Goal: Information Seeking & Learning: Understand process/instructions

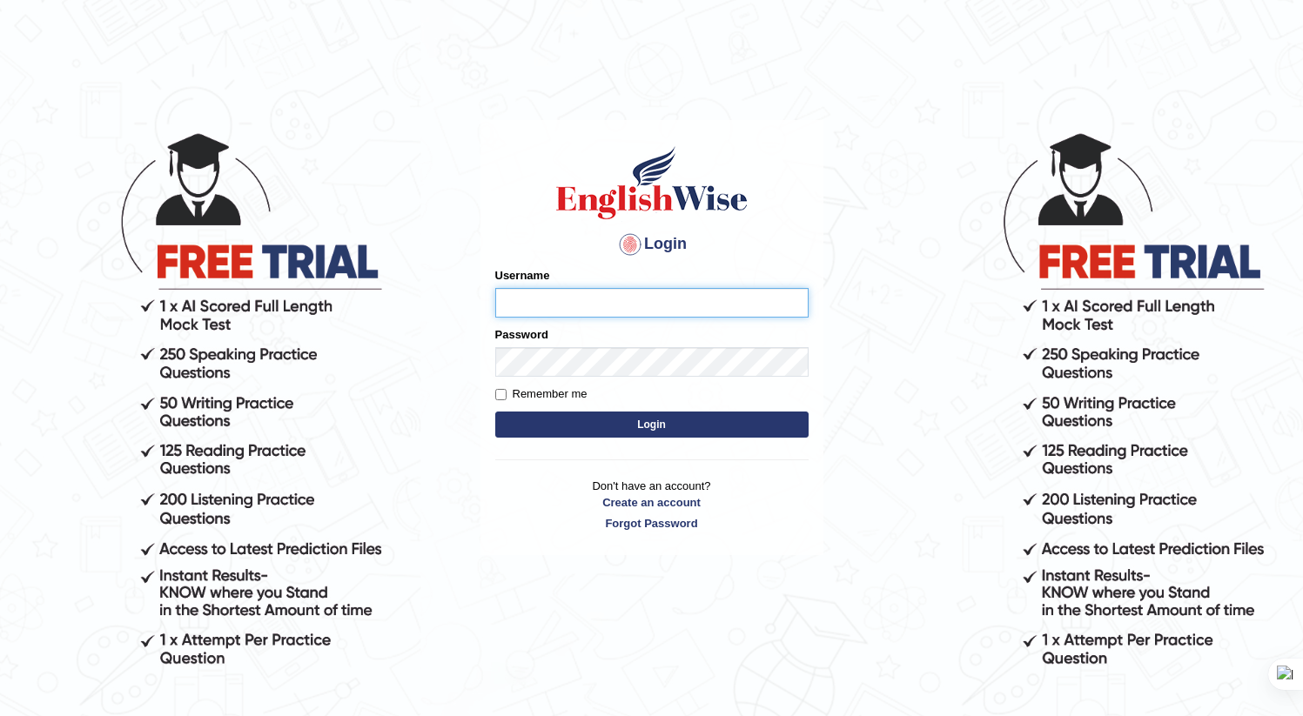
type input "AnmolNY"
click at [652, 427] on button "Login" at bounding box center [651, 425] width 313 height 26
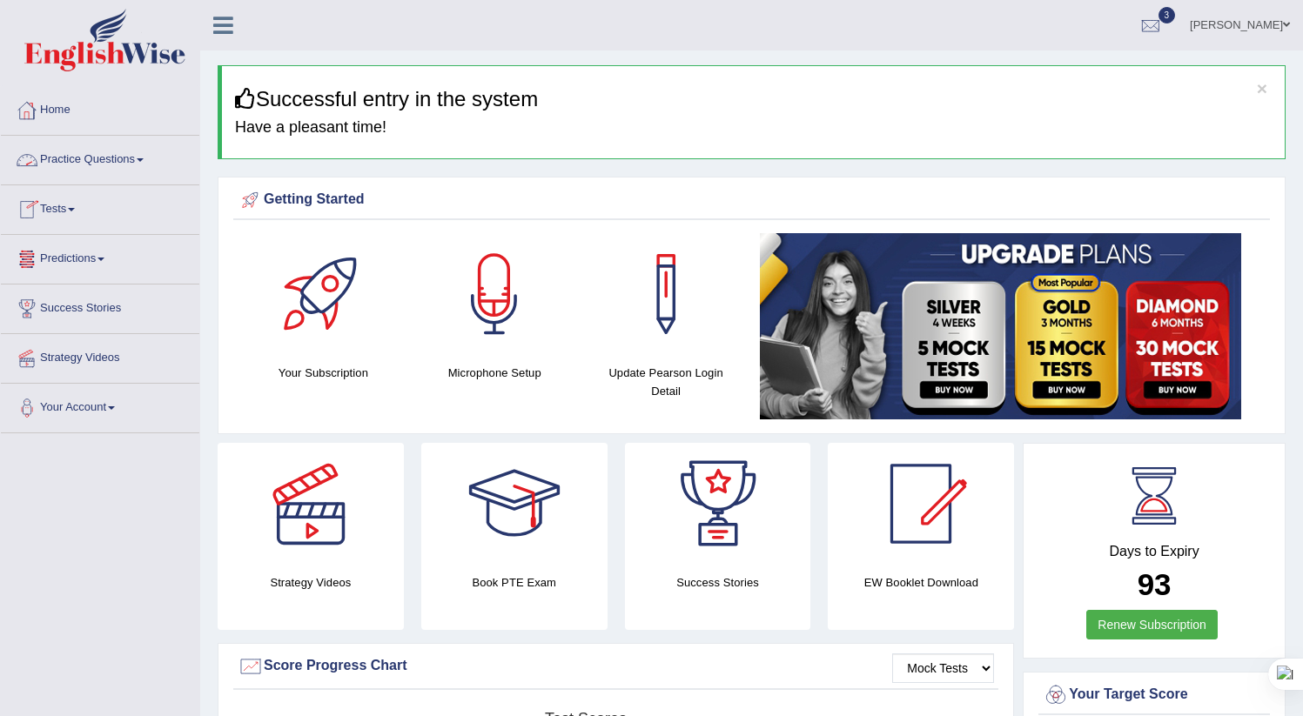
click at [71, 170] on link "Practice Questions" at bounding box center [100, 158] width 198 height 44
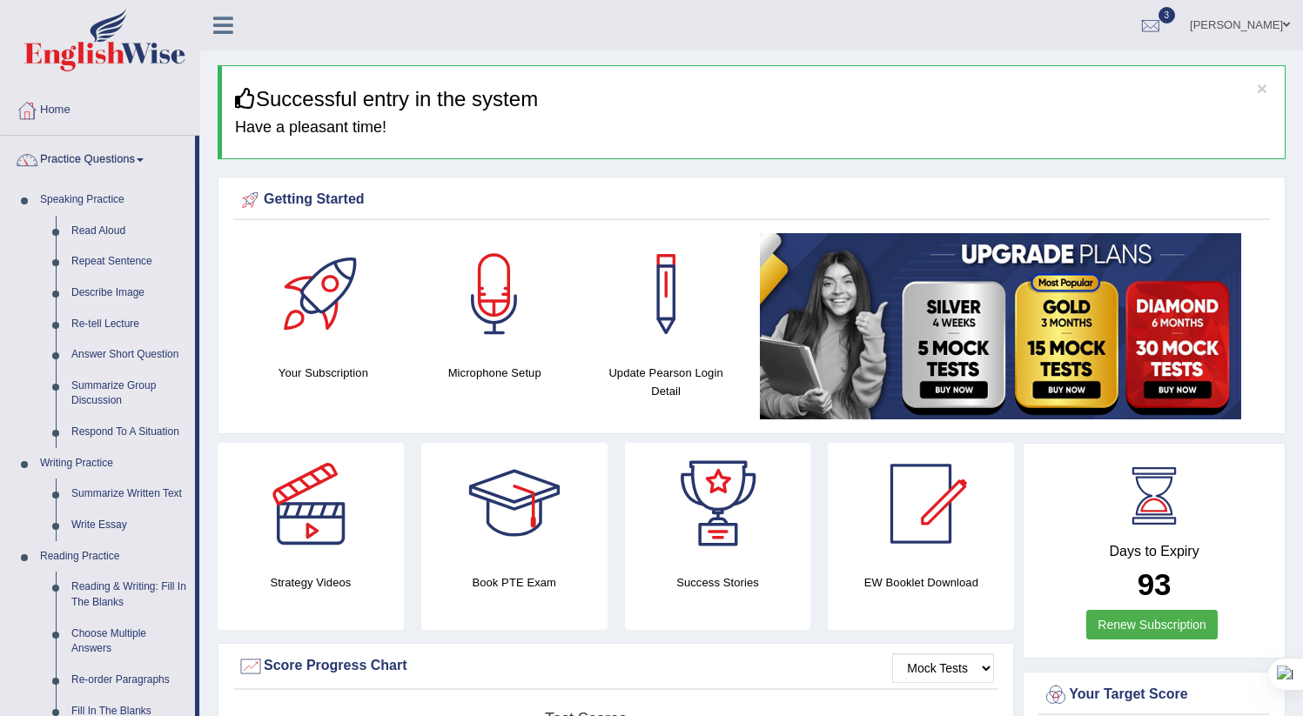
click at [84, 199] on link "Speaking Practice" at bounding box center [113, 200] width 163 height 31
click at [110, 239] on link "Read Aloud" at bounding box center [129, 231] width 131 height 31
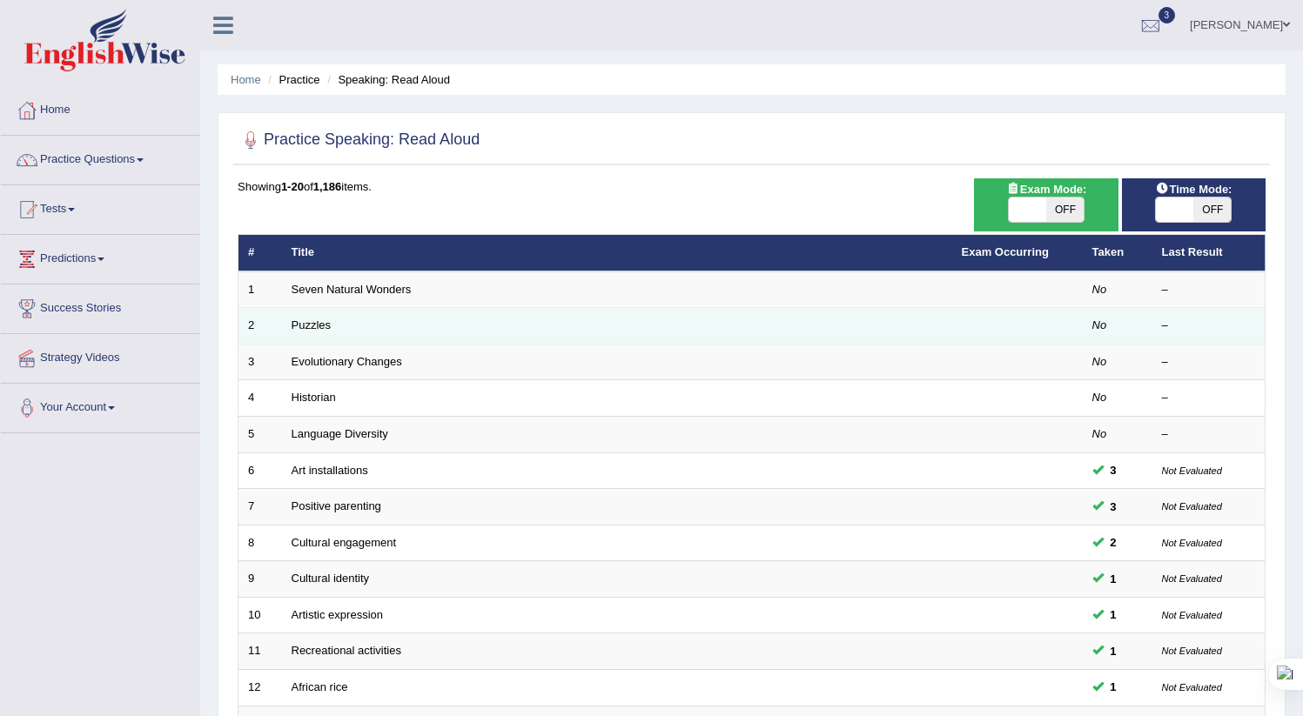
click at [359, 329] on td "Puzzles" at bounding box center [617, 326] width 670 height 37
click at [316, 326] on link "Puzzles" at bounding box center [312, 325] width 40 height 13
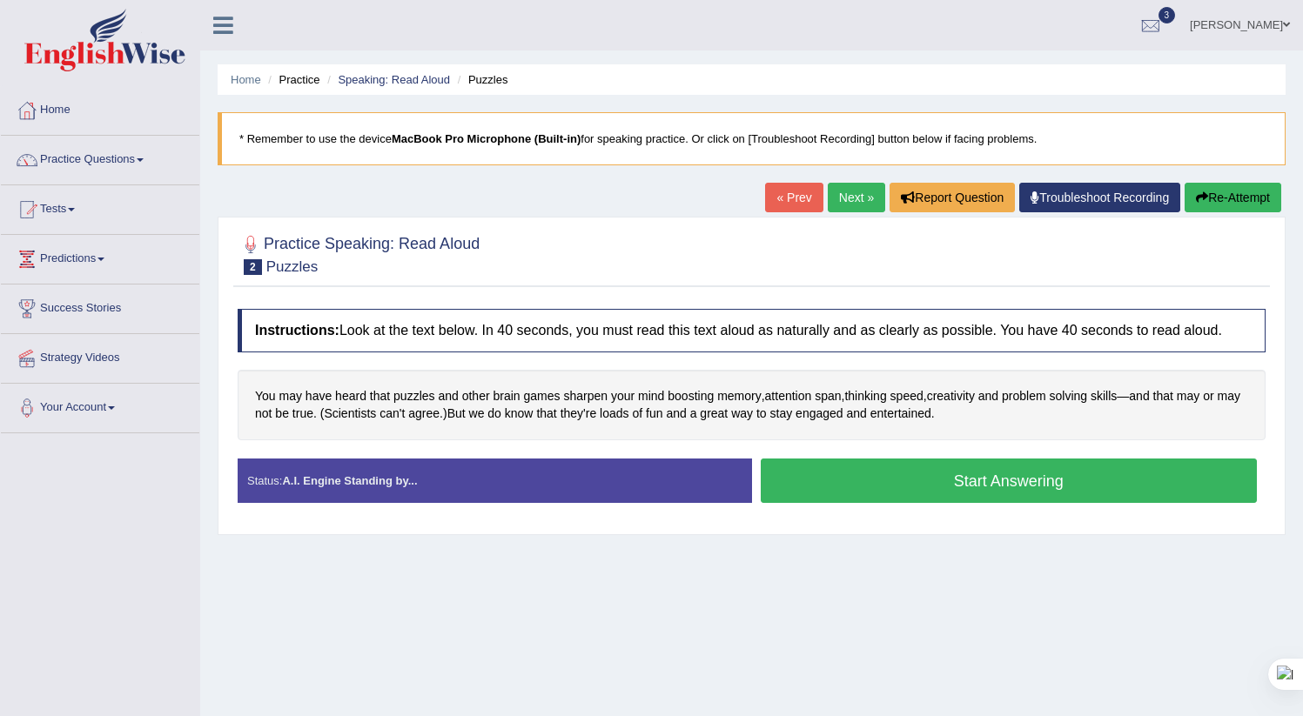
click at [1003, 494] on button "Start Answering" at bounding box center [1009, 481] width 497 height 44
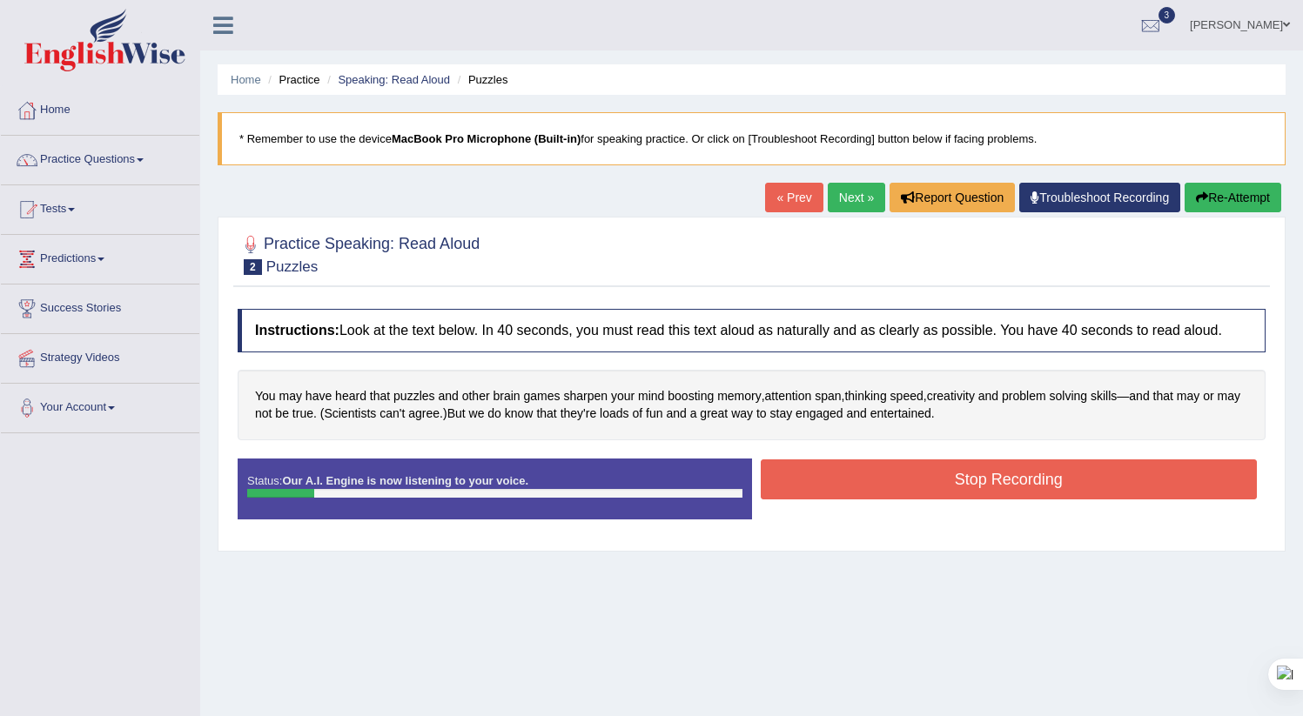
click at [842, 494] on button "Stop Recording" at bounding box center [1009, 480] width 497 height 40
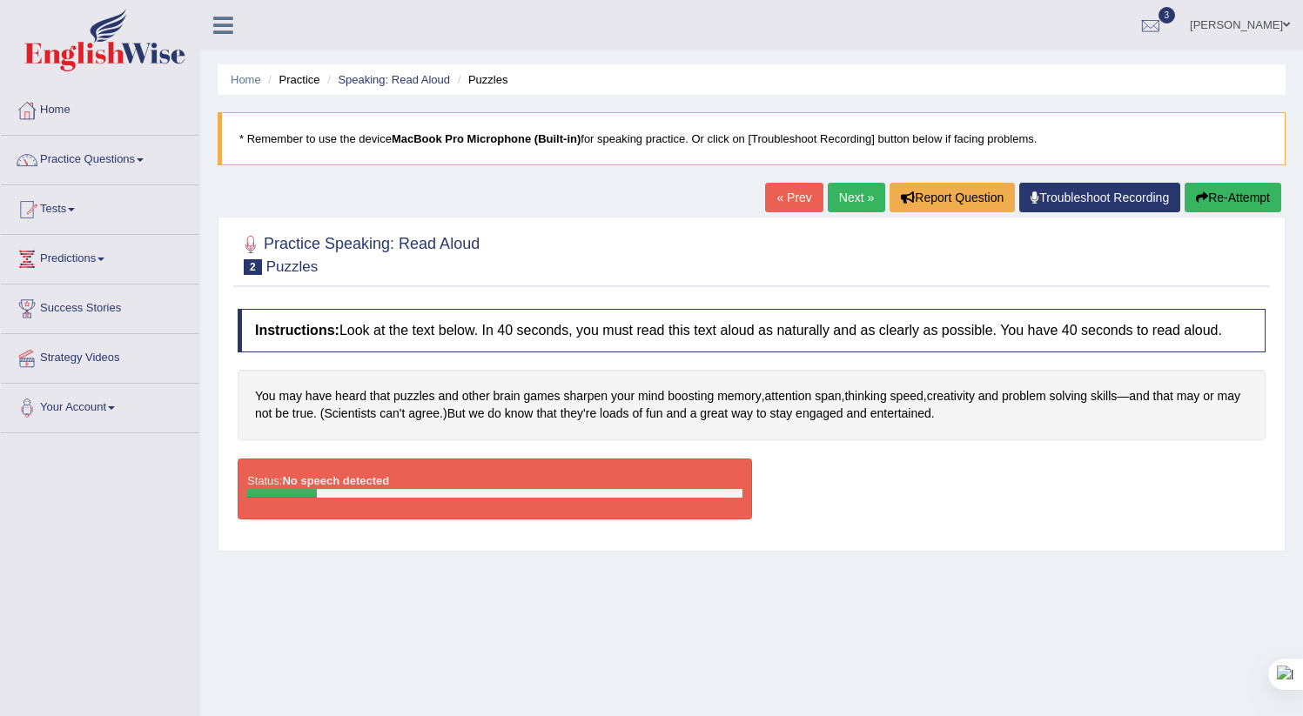
click at [773, 200] on link "« Prev" at bounding box center [793, 198] width 57 height 30
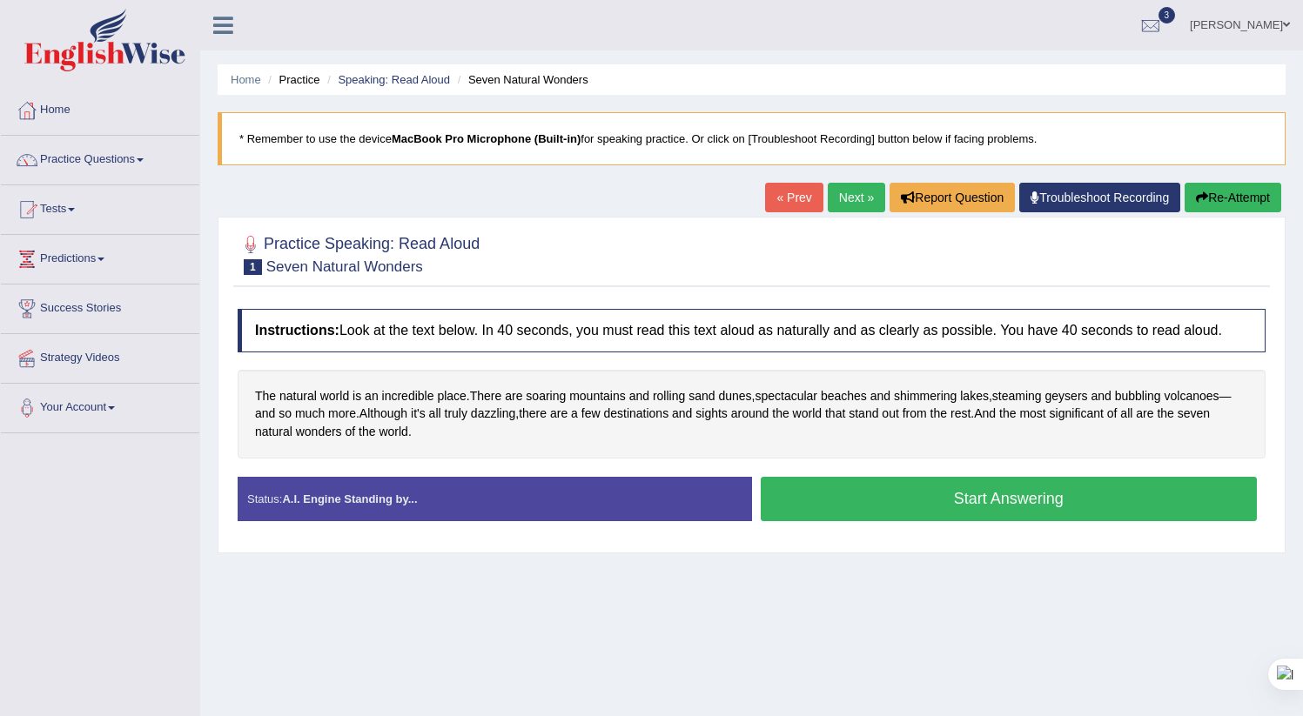
click at [875, 526] on div "Start Answering" at bounding box center [1009, 501] width 514 height 49
click at [881, 513] on button "Start Answering" at bounding box center [1009, 499] width 497 height 44
click at [856, 521] on button "Start Answering" at bounding box center [1009, 499] width 497 height 44
click at [793, 521] on button "Start Answering" at bounding box center [1009, 499] width 497 height 44
click at [833, 195] on link "Next »" at bounding box center [856, 198] width 57 height 30
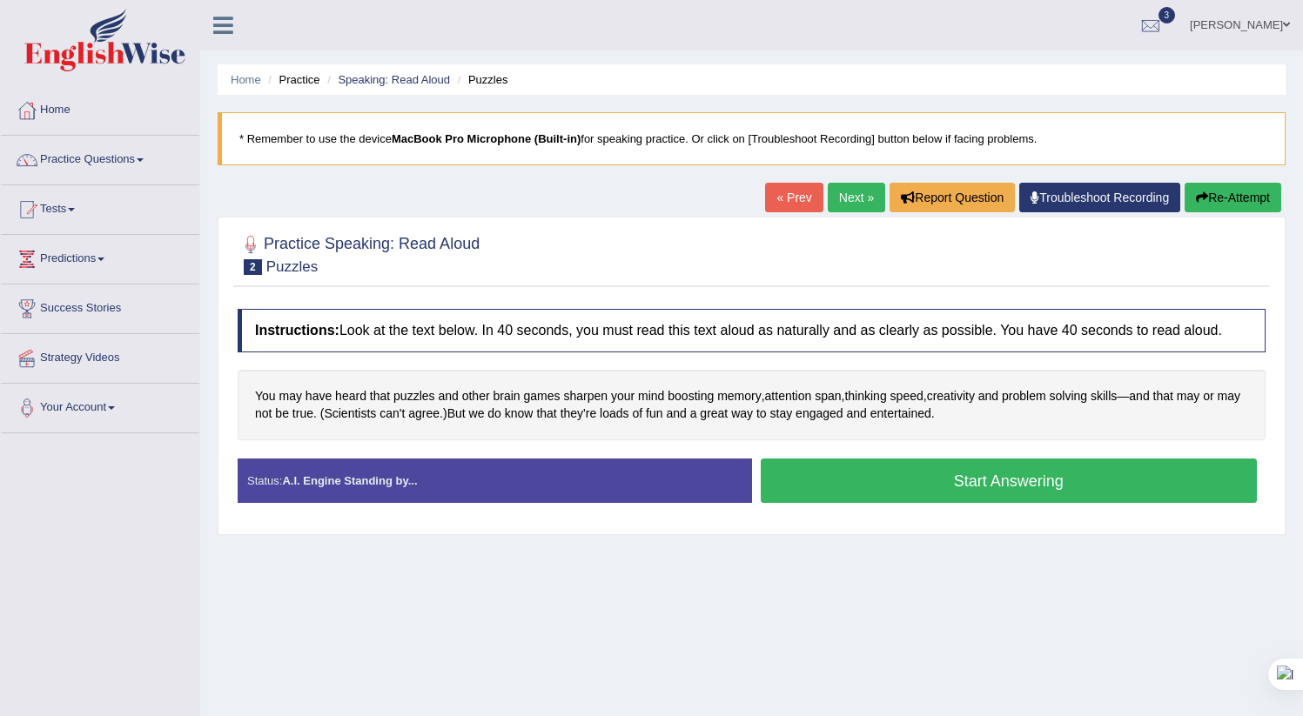
click at [819, 490] on button "Start Answering" at bounding box center [1009, 481] width 497 height 44
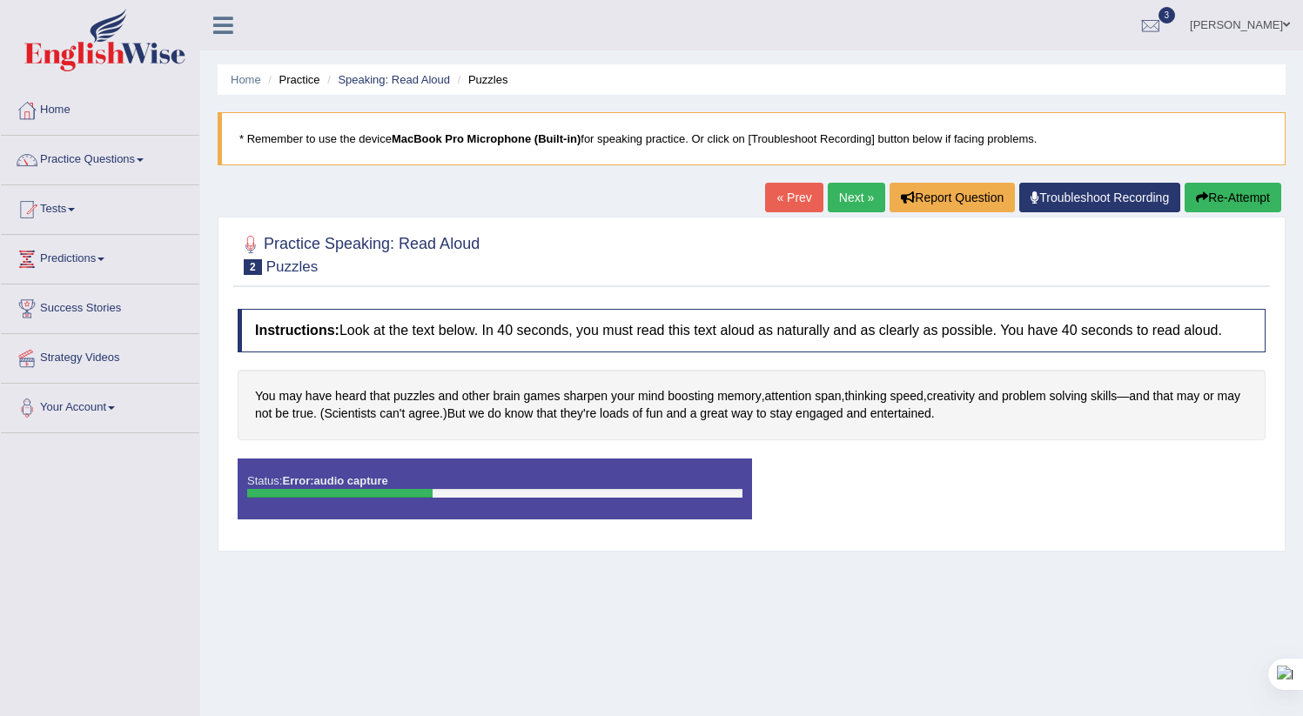
click at [581, 258] on div at bounding box center [752, 253] width 1028 height 53
click at [852, 194] on link "Next »" at bounding box center [856, 198] width 57 height 30
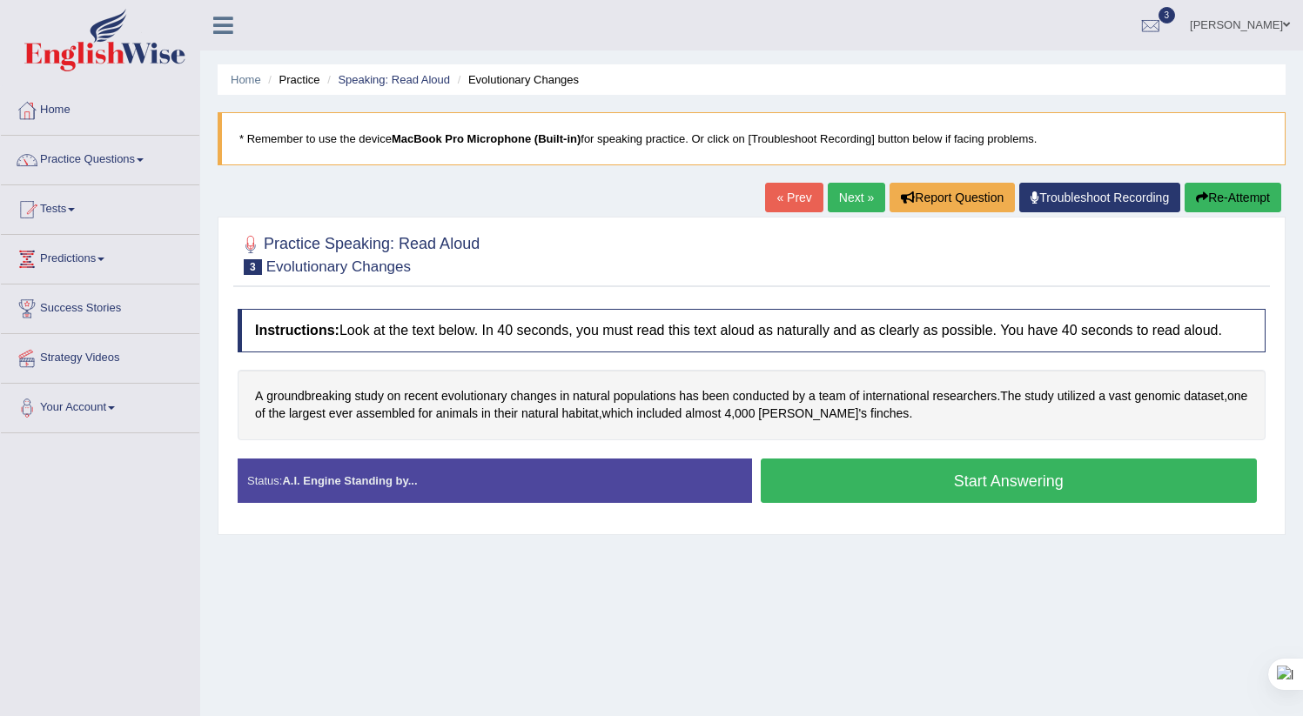
click at [823, 488] on button "Start Answering" at bounding box center [1009, 481] width 497 height 44
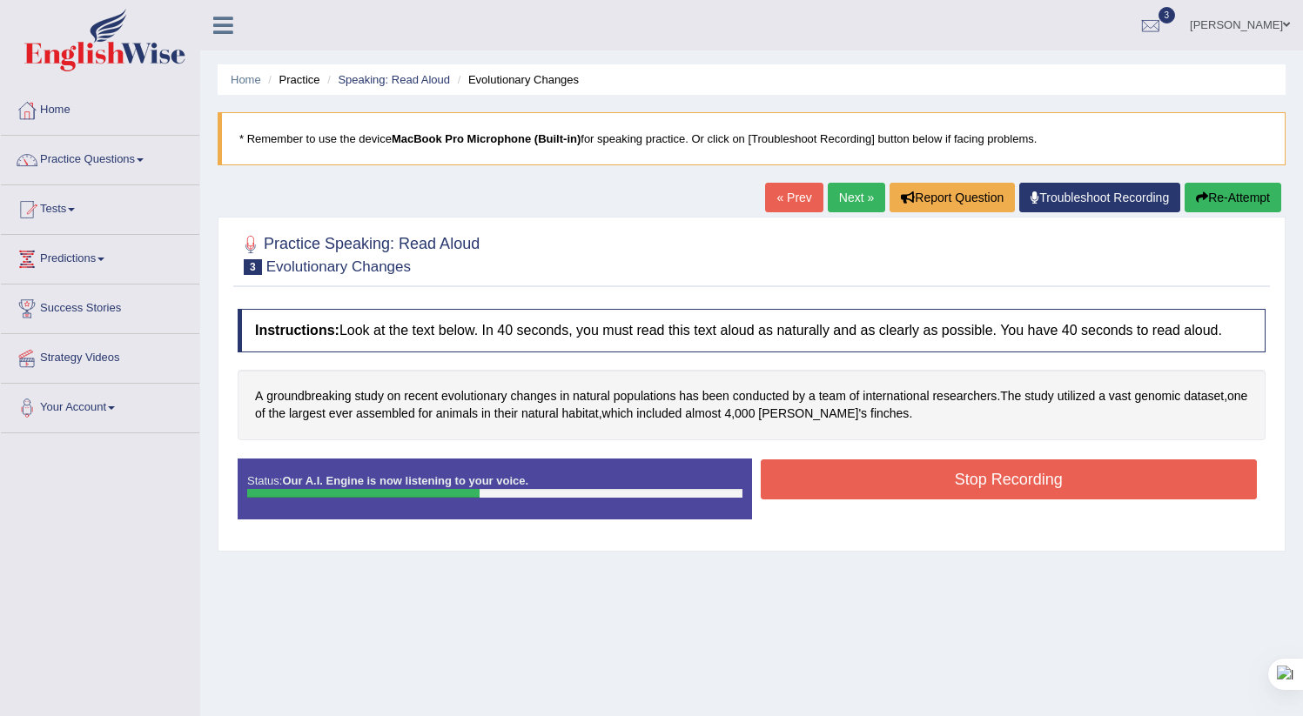
click at [819, 477] on button "Stop Recording" at bounding box center [1009, 480] width 497 height 40
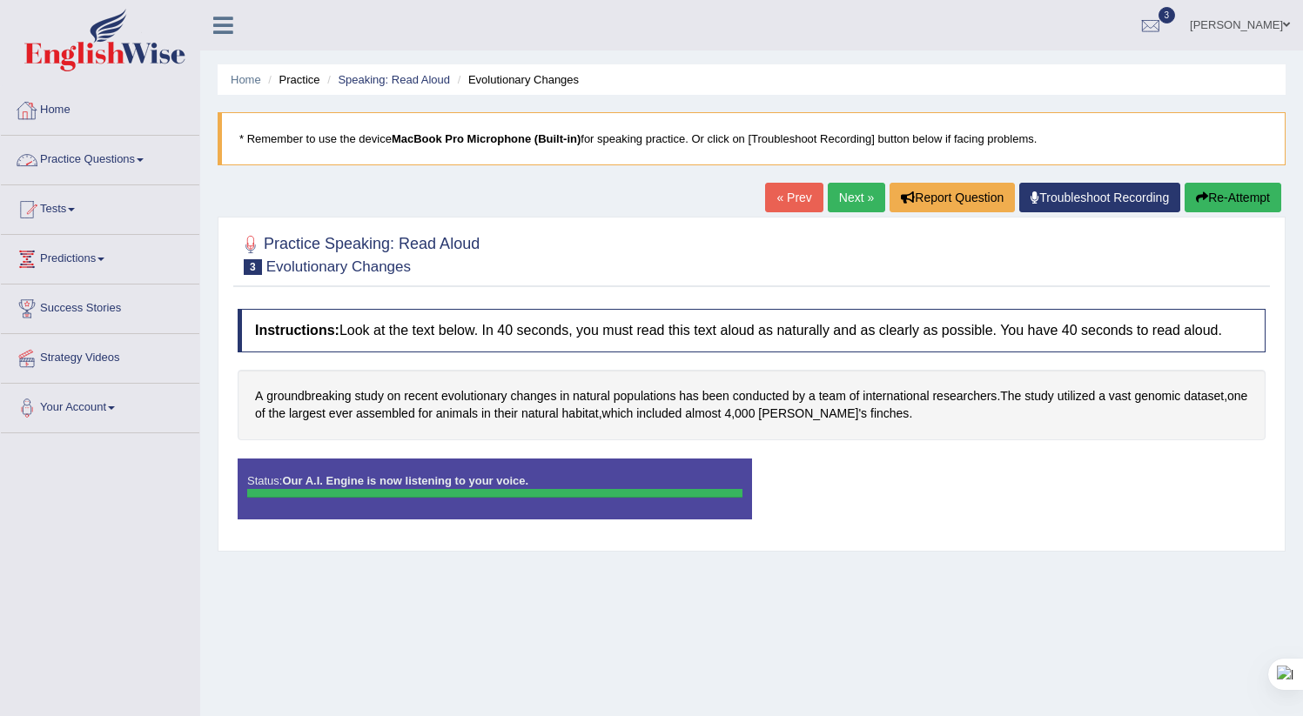
click at [91, 114] on link "Home" at bounding box center [100, 108] width 198 height 44
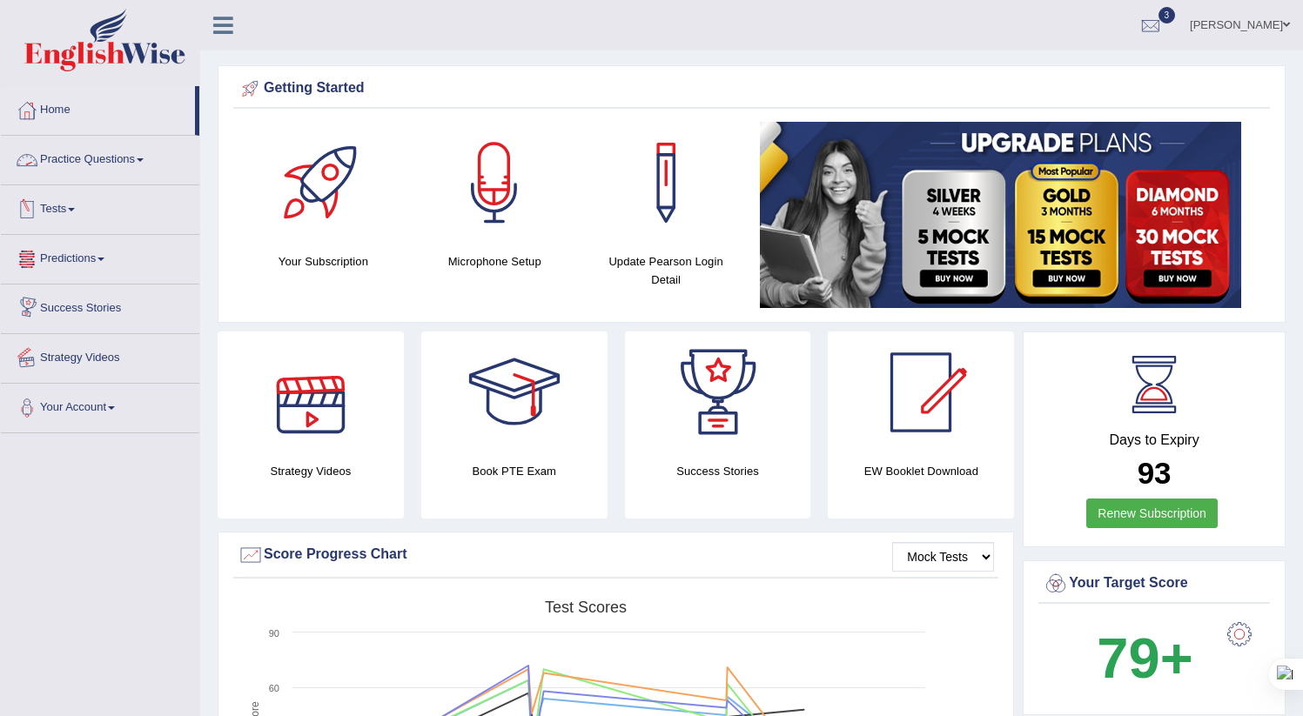
click at [127, 157] on link "Practice Questions" at bounding box center [100, 158] width 198 height 44
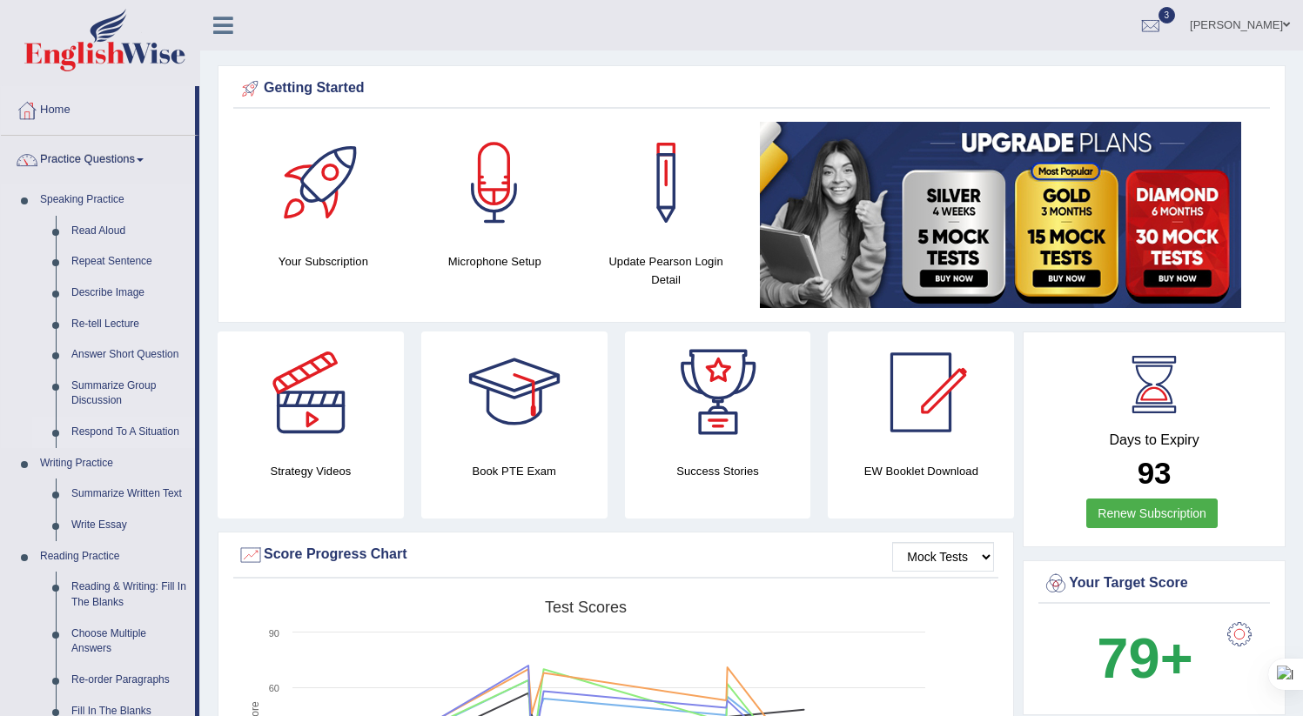
click at [129, 426] on link "Respond To A Situation" at bounding box center [129, 432] width 131 height 31
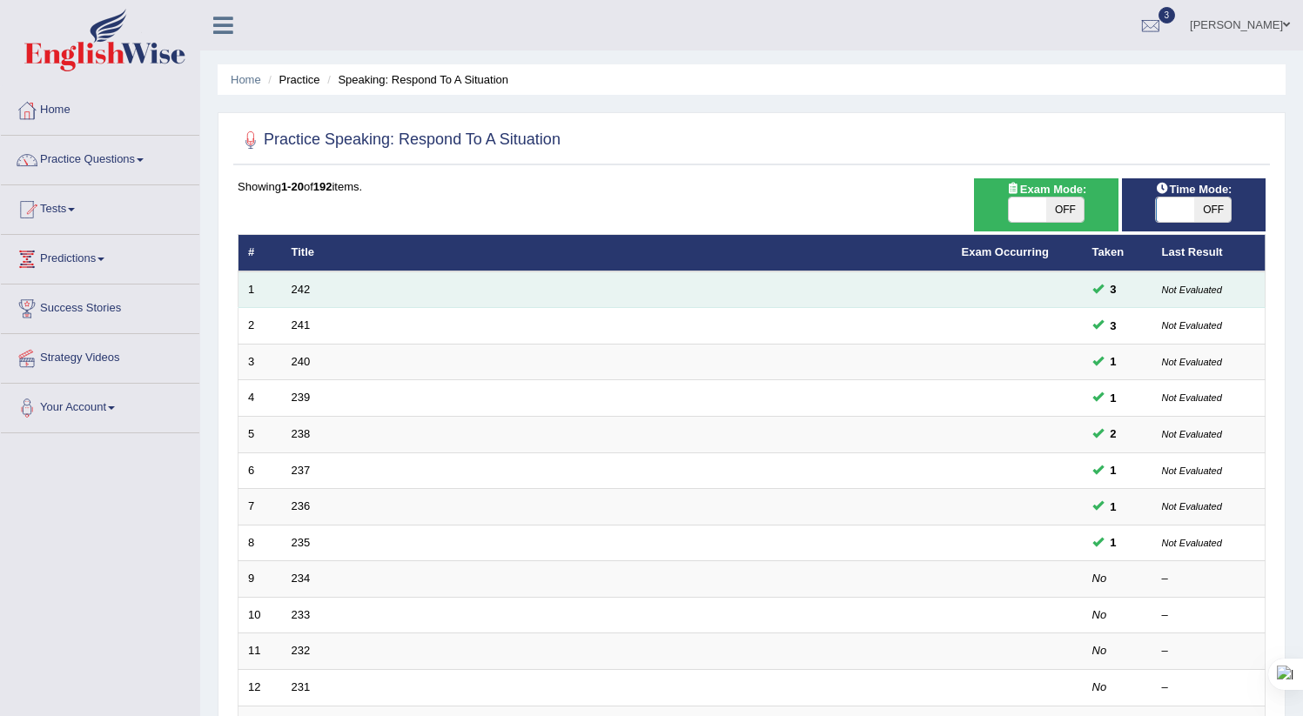
click at [351, 289] on td "242" at bounding box center [617, 290] width 670 height 37
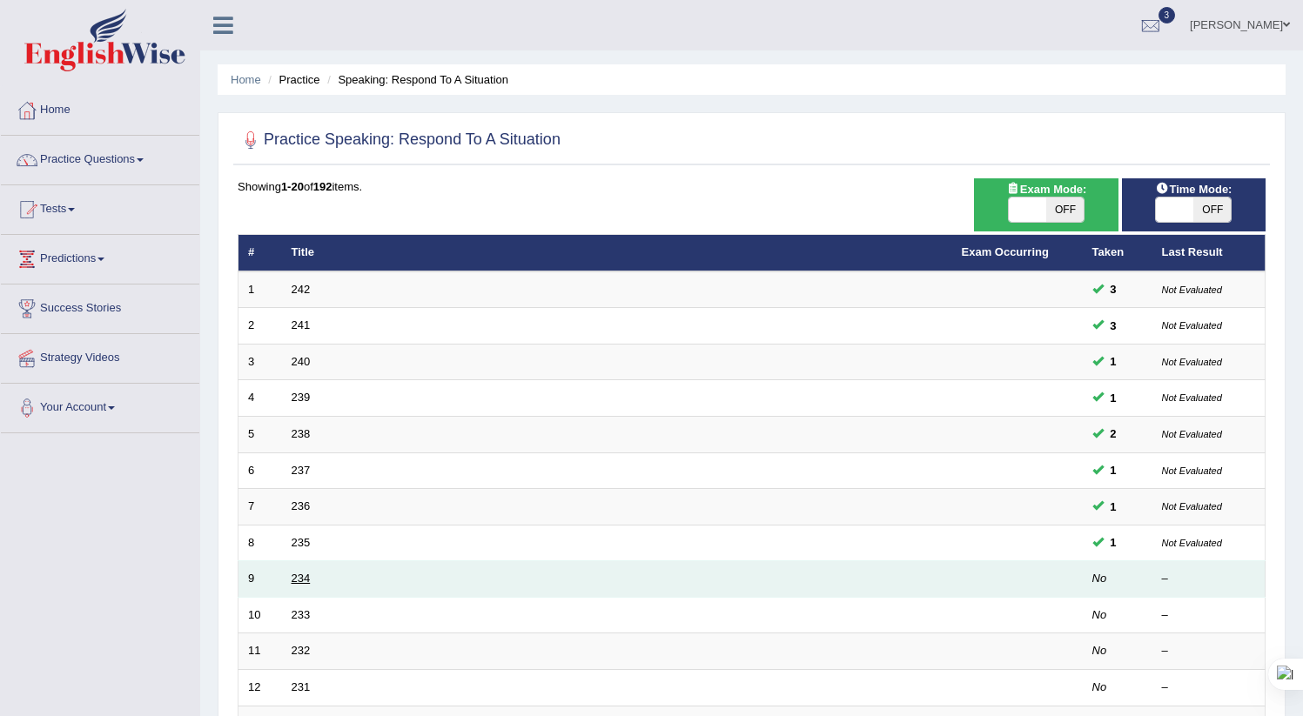
click at [294, 575] on link "234" at bounding box center [301, 578] width 19 height 13
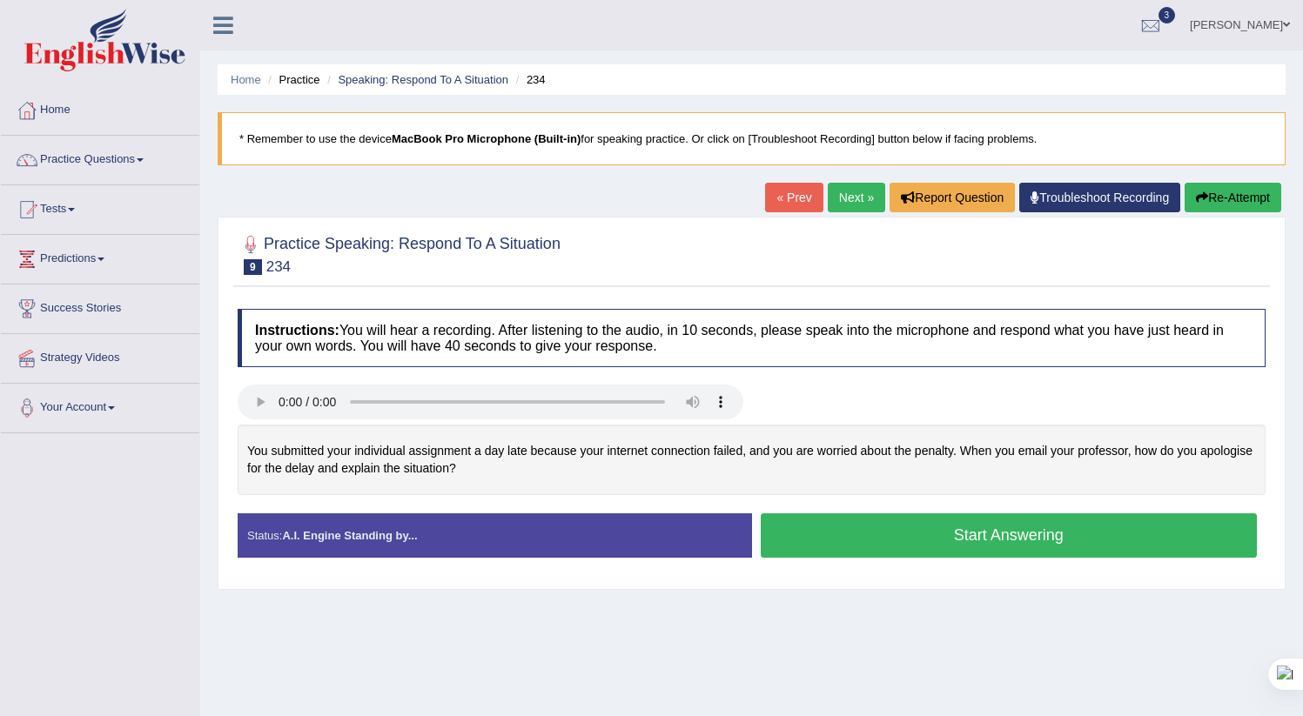
click at [895, 535] on button "Start Answering" at bounding box center [1009, 536] width 497 height 44
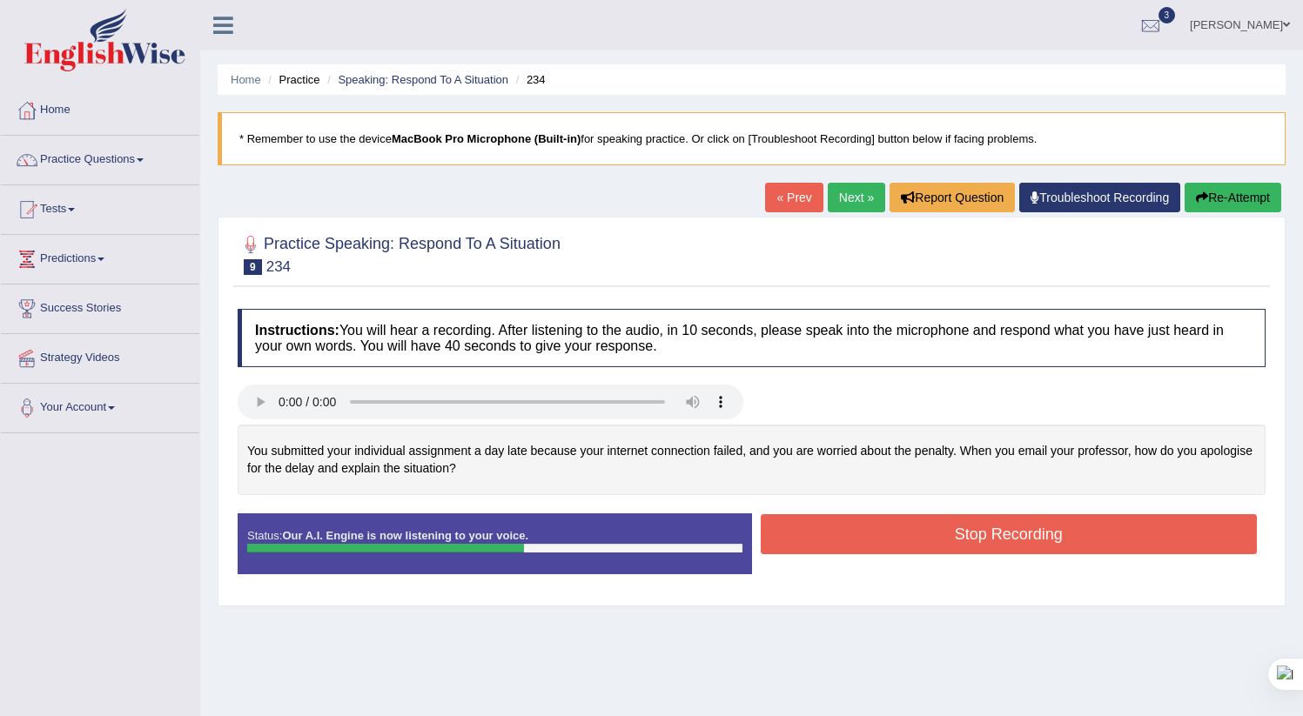
click at [931, 523] on button "Stop Recording" at bounding box center [1009, 534] width 497 height 40
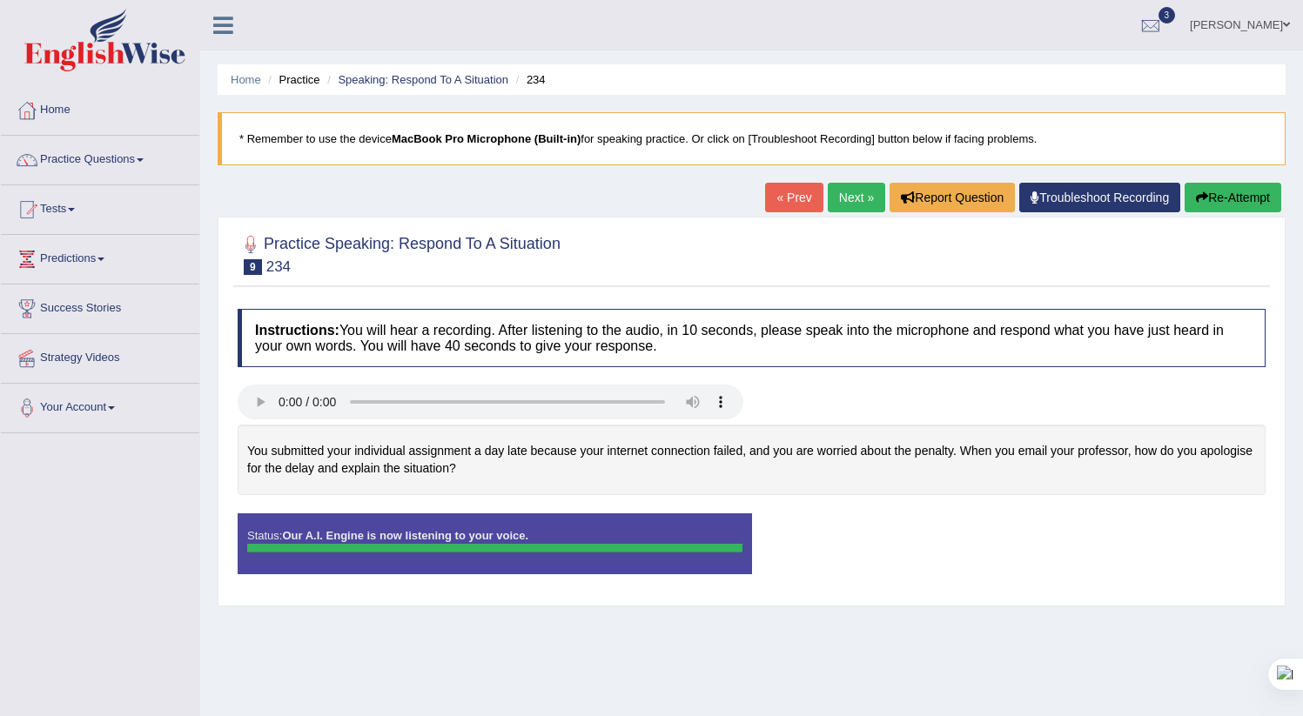
click at [1146, 205] on link "Troubleshoot Recording" at bounding box center [1099, 198] width 161 height 30
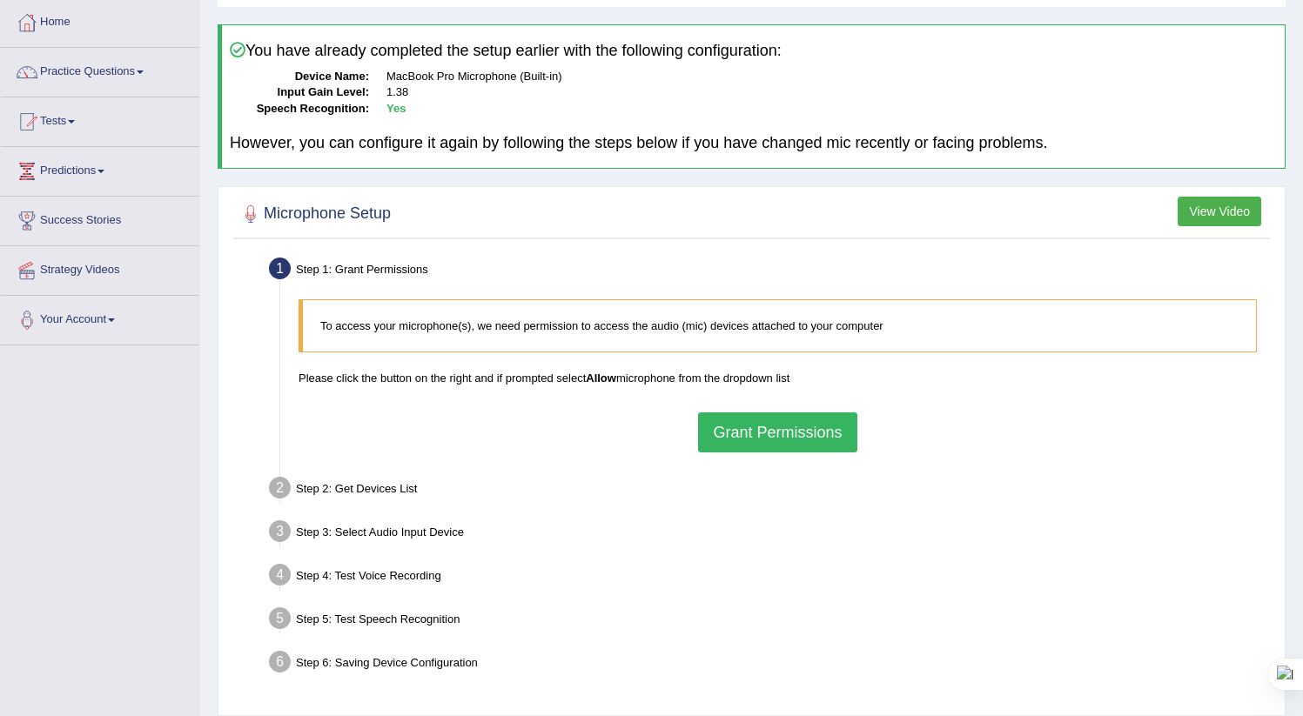
scroll to position [95, 0]
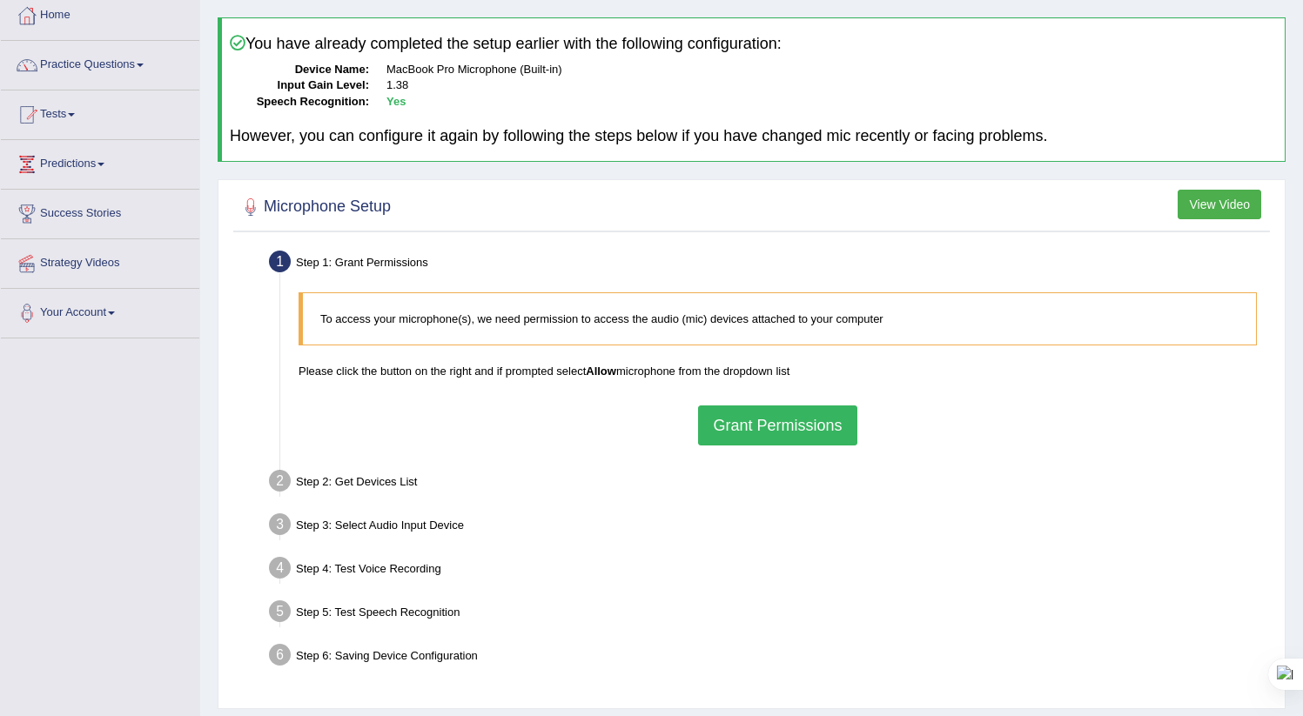
click at [812, 430] on button "Grant Permissions" at bounding box center [777, 426] width 158 height 40
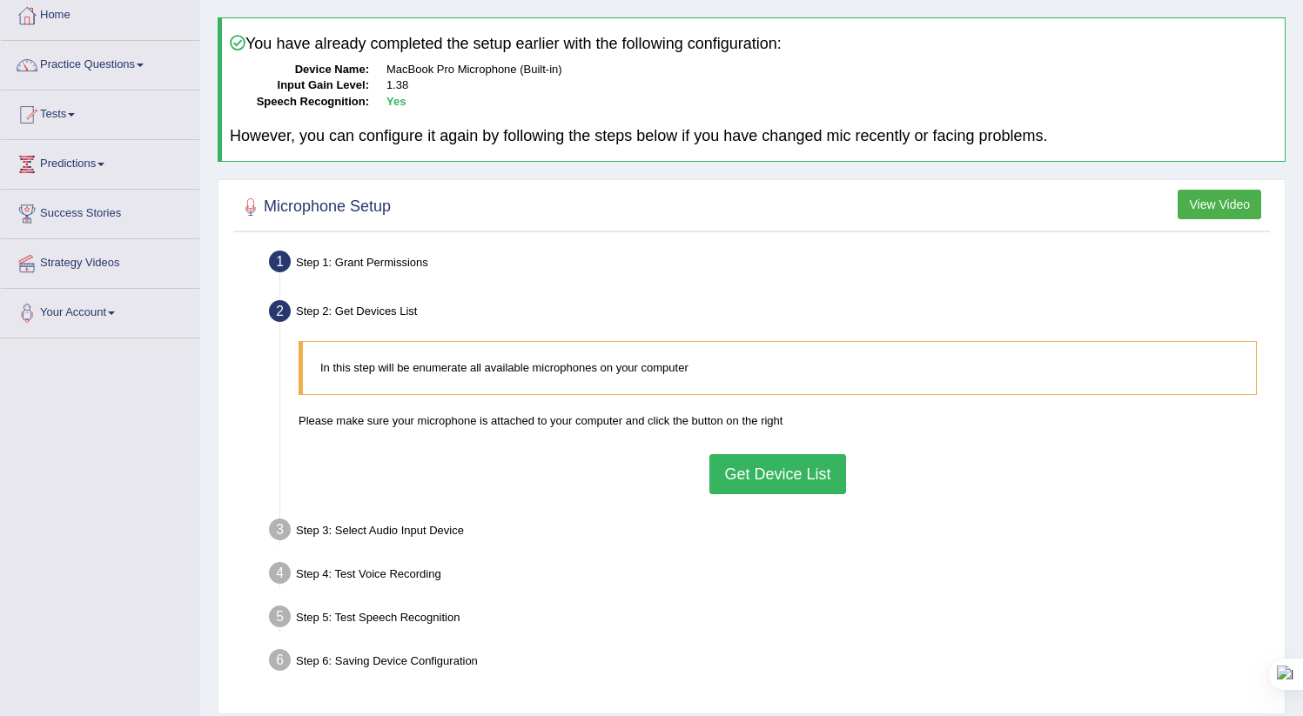
click at [776, 461] on button "Get Device List" at bounding box center [777, 474] width 136 height 40
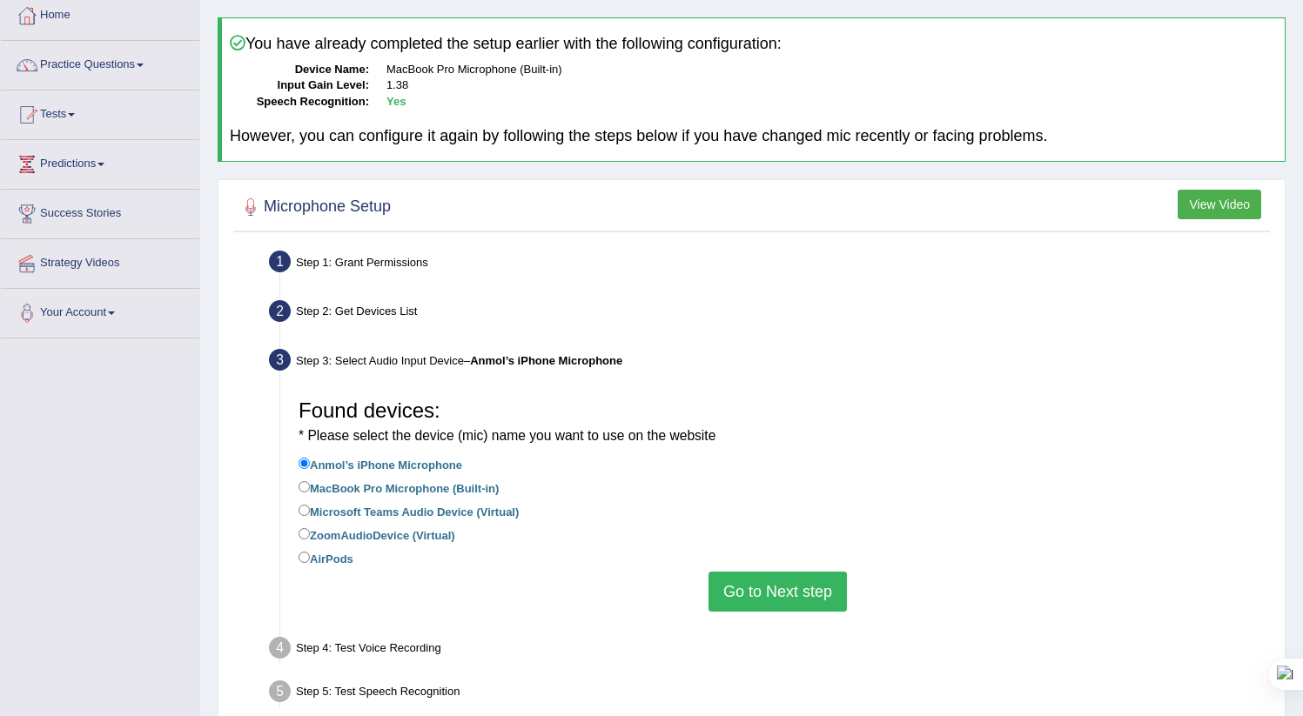
click at [460, 489] on label "MacBook Pro Microphone (Built-in)" at bounding box center [399, 487] width 200 height 19
click at [310, 489] on input "MacBook Pro Microphone (Built-in)" at bounding box center [304, 486] width 11 height 11
radio input "true"
click at [326, 564] on label "AirPods" at bounding box center [326, 557] width 55 height 19
click at [310, 563] on input "AirPods" at bounding box center [304, 557] width 11 height 11
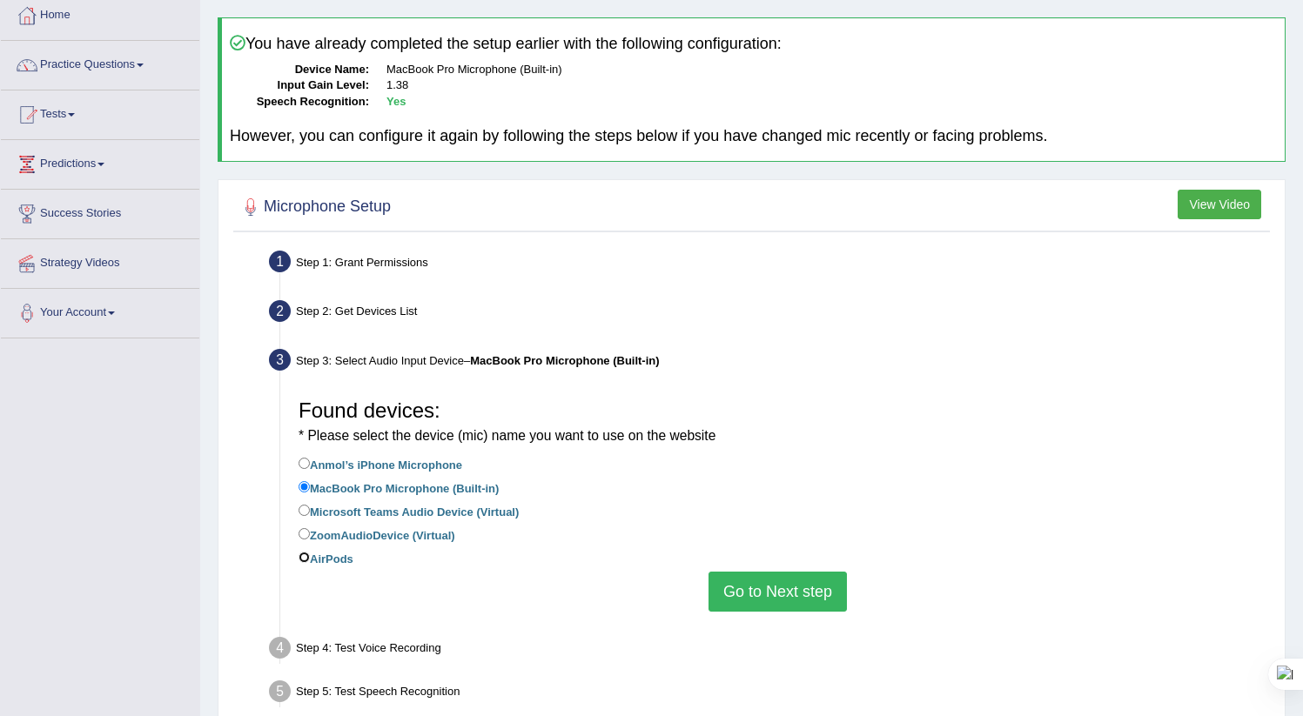
radio input "true"
click at [784, 580] on button "Go to Next step" at bounding box center [778, 592] width 138 height 40
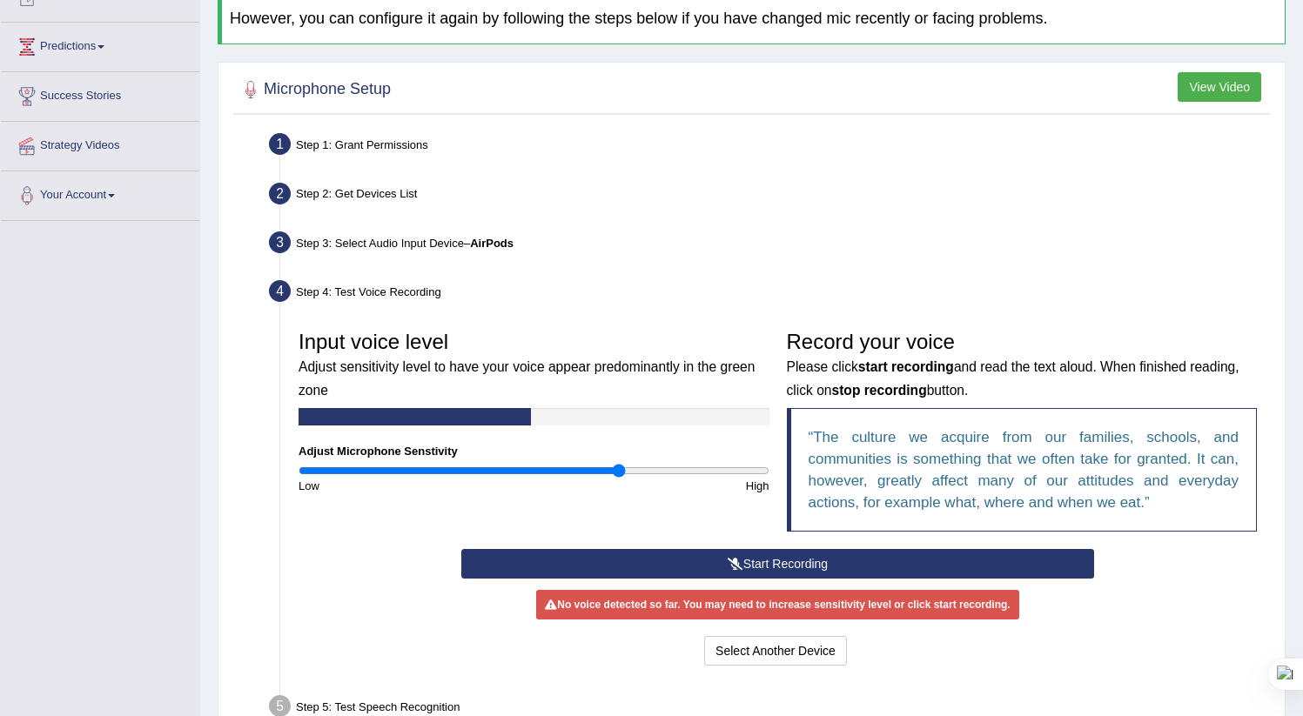
scroll to position [213, 0]
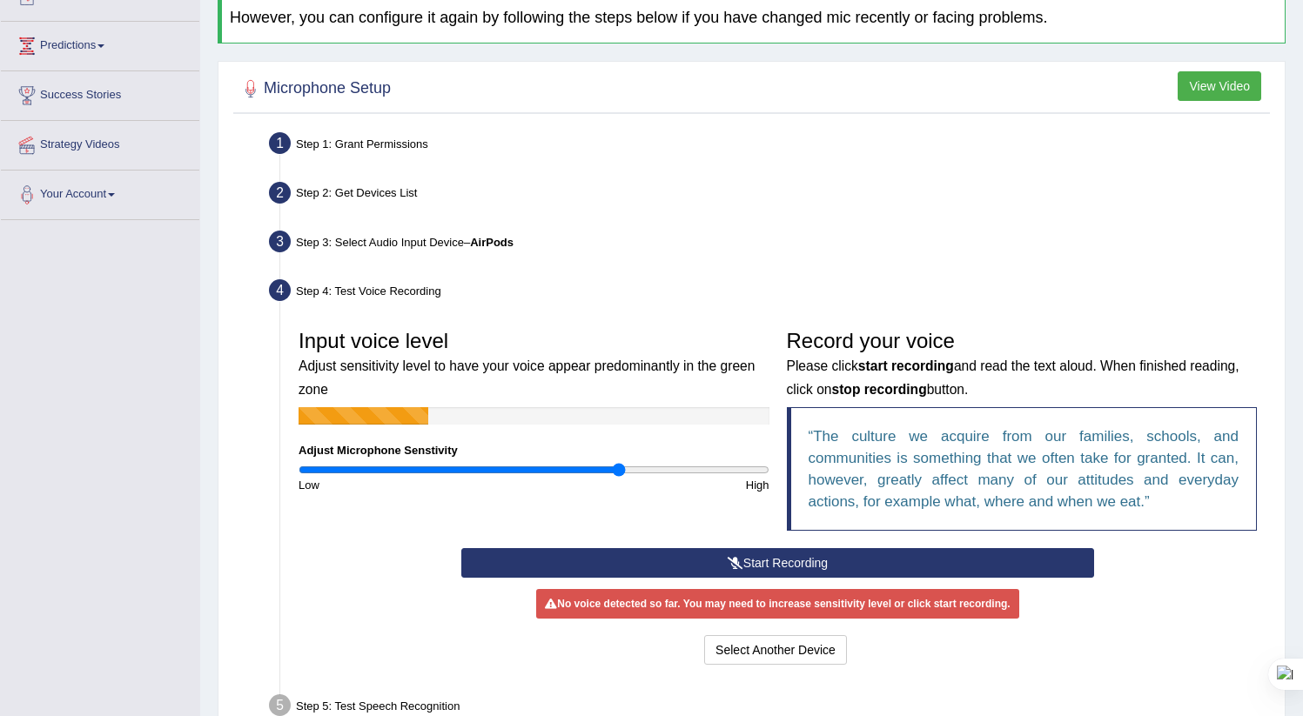
click at [776, 557] on button "Start Recording" at bounding box center [777, 563] width 633 height 30
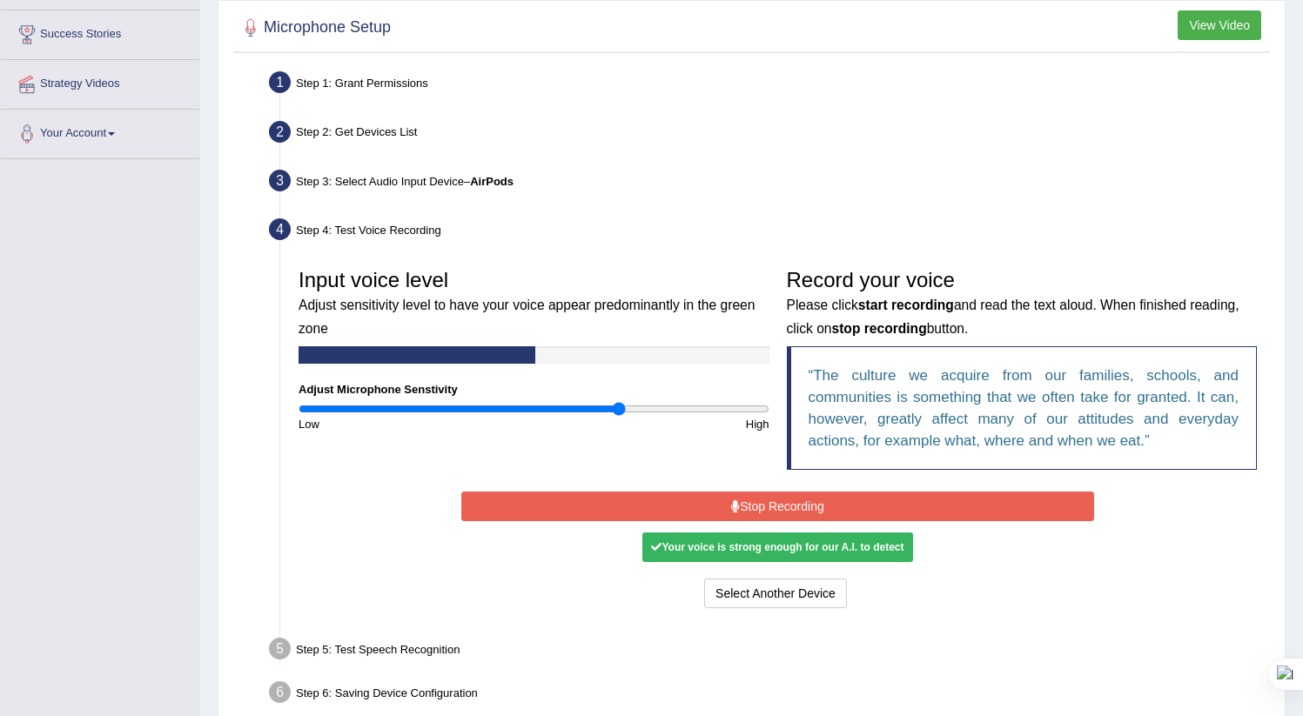
scroll to position [275, 0]
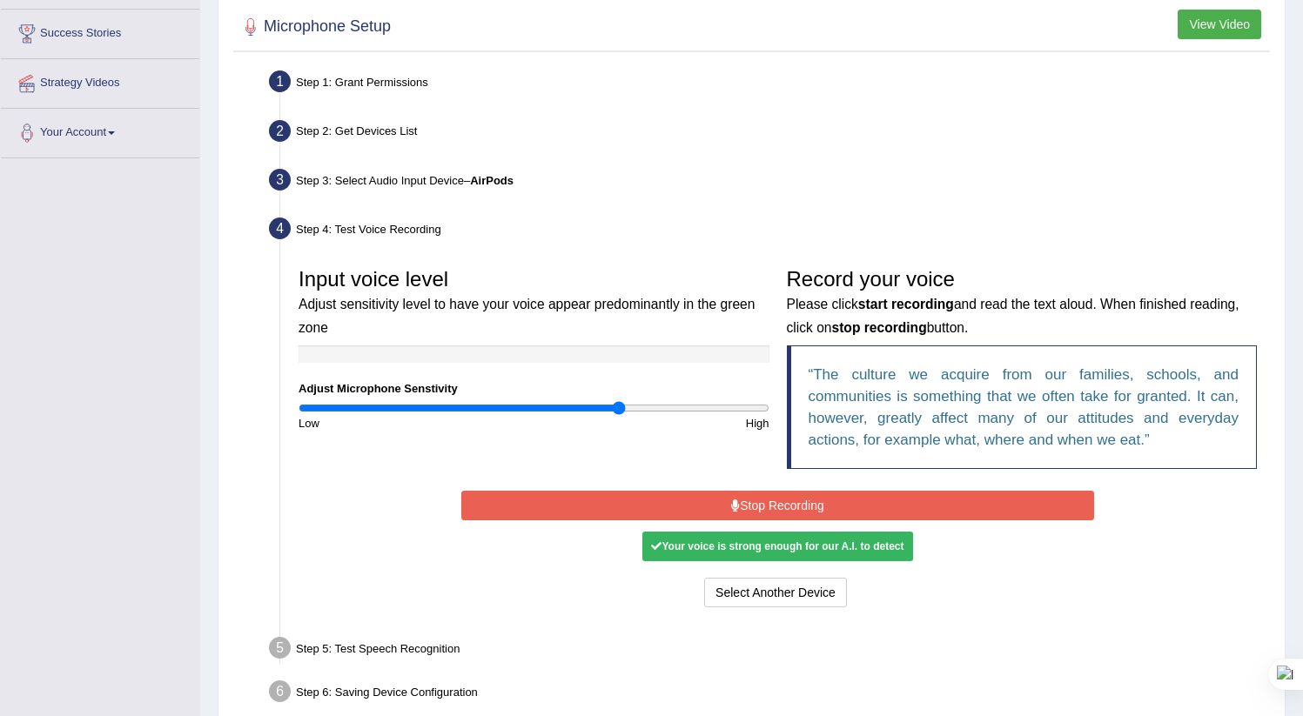
click at [798, 501] on button "Stop Recording" at bounding box center [777, 506] width 633 height 30
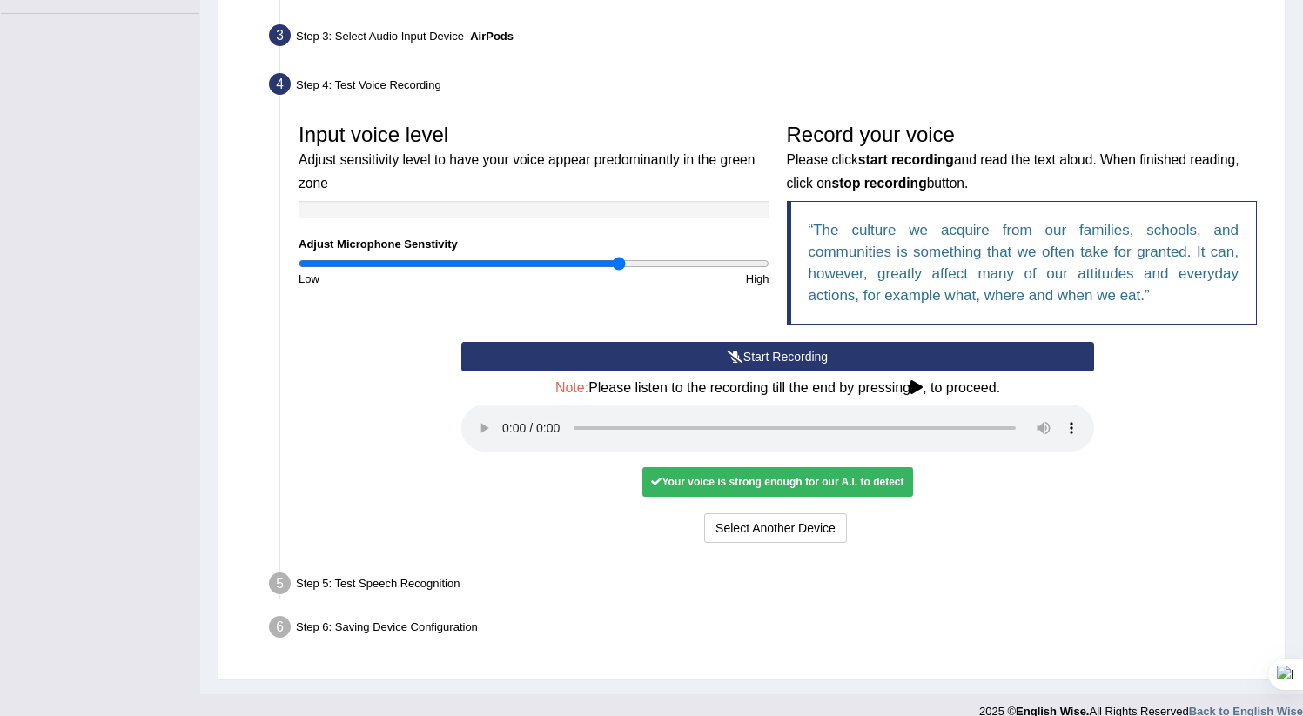
scroll to position [440, 0]
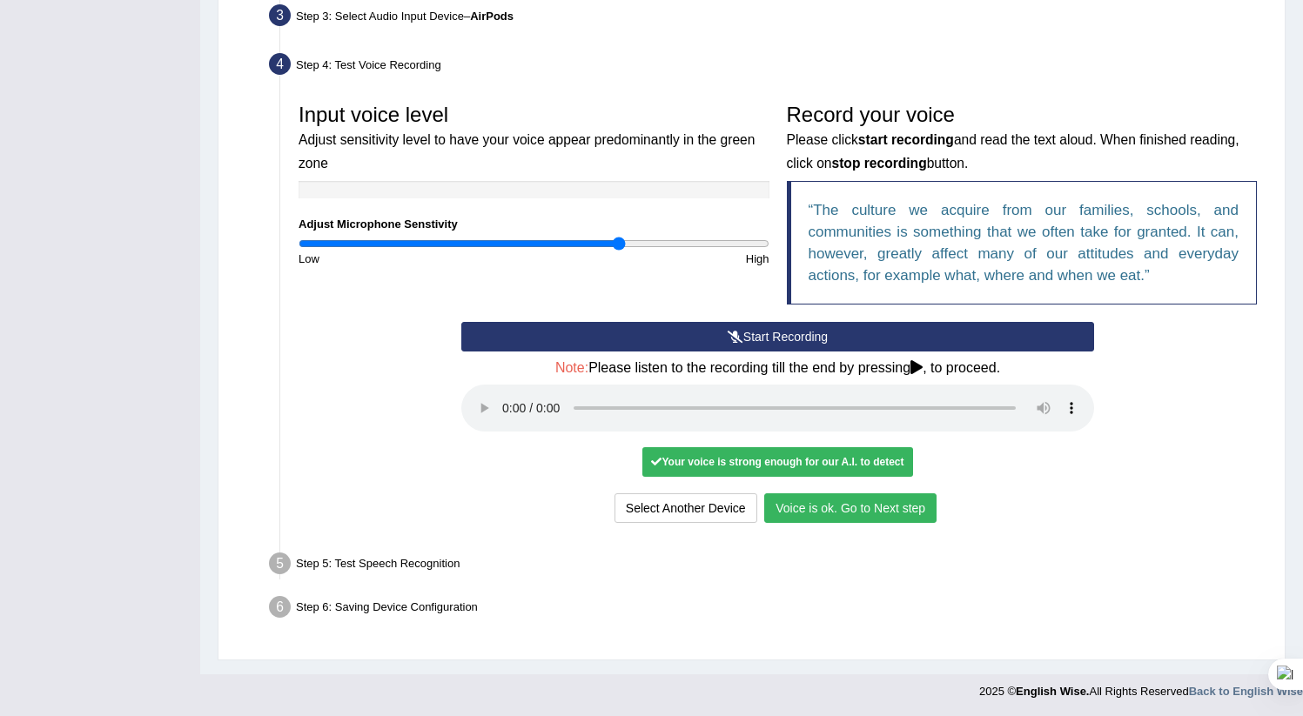
click at [897, 504] on button "Voice is ok. Go to Next step" at bounding box center [850, 509] width 172 height 30
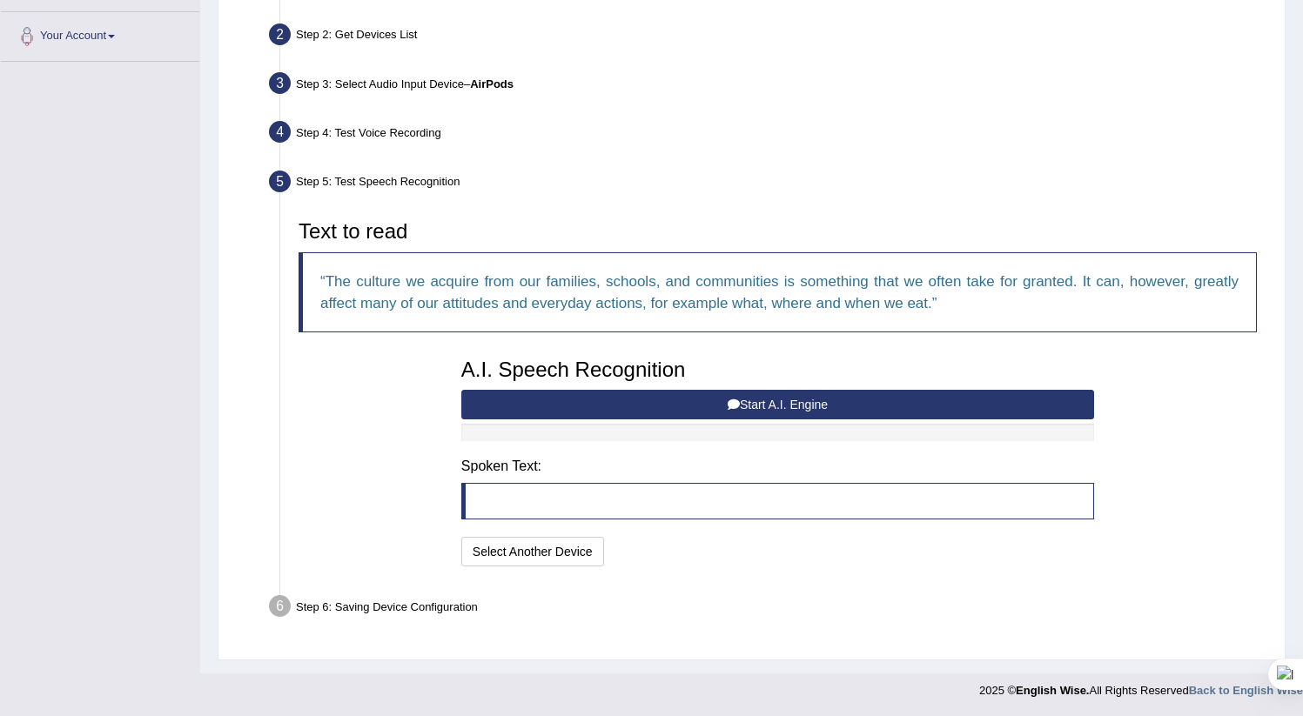
scroll to position [372, 0]
click at [579, 392] on button "Start A.I. Engine" at bounding box center [777, 405] width 633 height 30
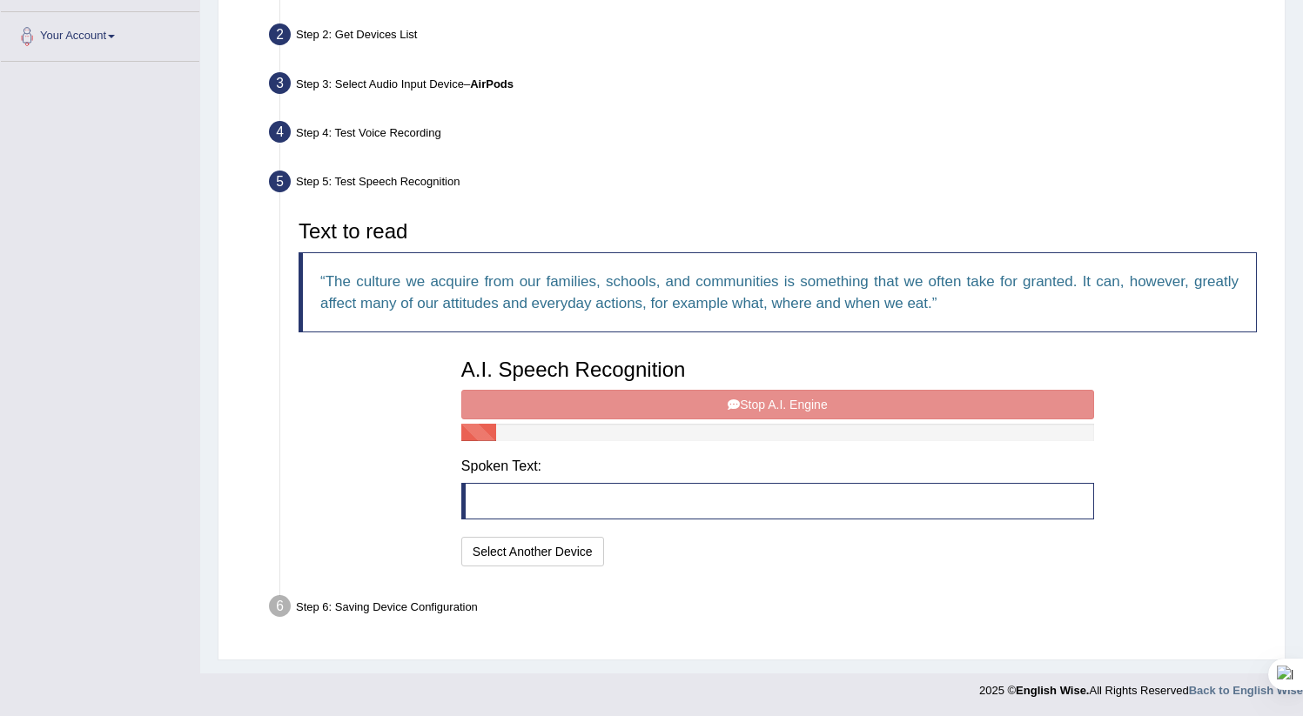
click at [579, 392] on div "A.I. Speech Recognition Start A.I. Engine Stop A.I. Engine Note: Please listen …" at bounding box center [778, 460] width 650 height 221
click at [579, 400] on div "A.I. Speech Recognition Start A.I. Engine Stop A.I. Engine Note: Please listen …" at bounding box center [778, 460] width 650 height 221
click at [569, 397] on div "A.I. Speech Recognition Start A.I. Engine Stop A.I. Engine Note: Please listen …" at bounding box center [778, 460] width 650 height 221
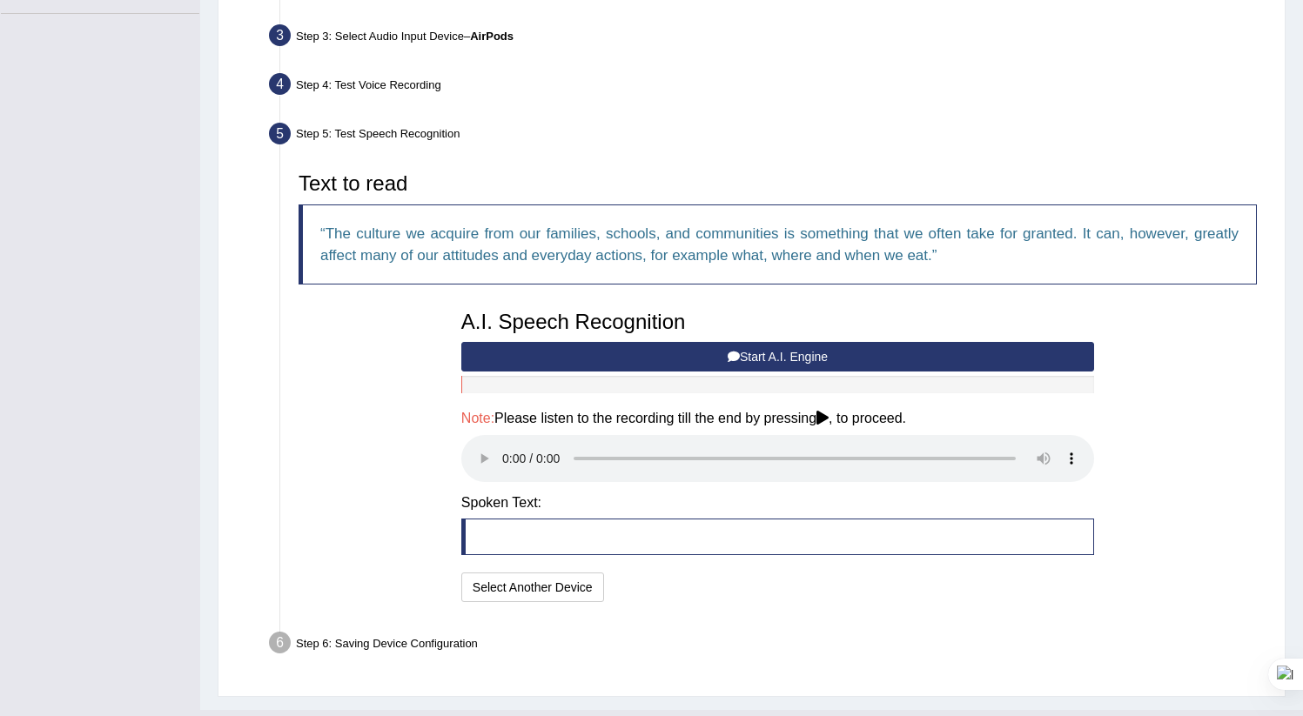
scroll to position [456, 0]
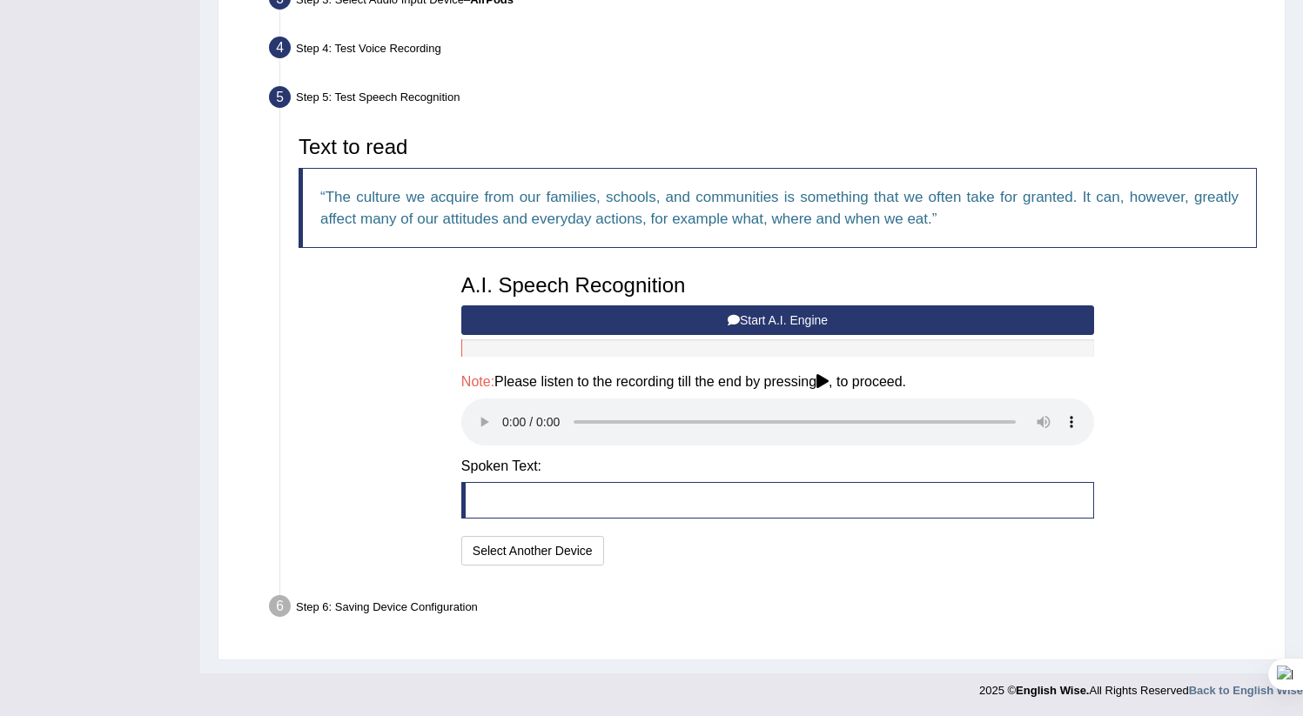
click at [937, 339] on div at bounding box center [777, 347] width 633 height 17
click at [937, 330] on button "Start A.I. Engine" at bounding box center [777, 321] width 633 height 30
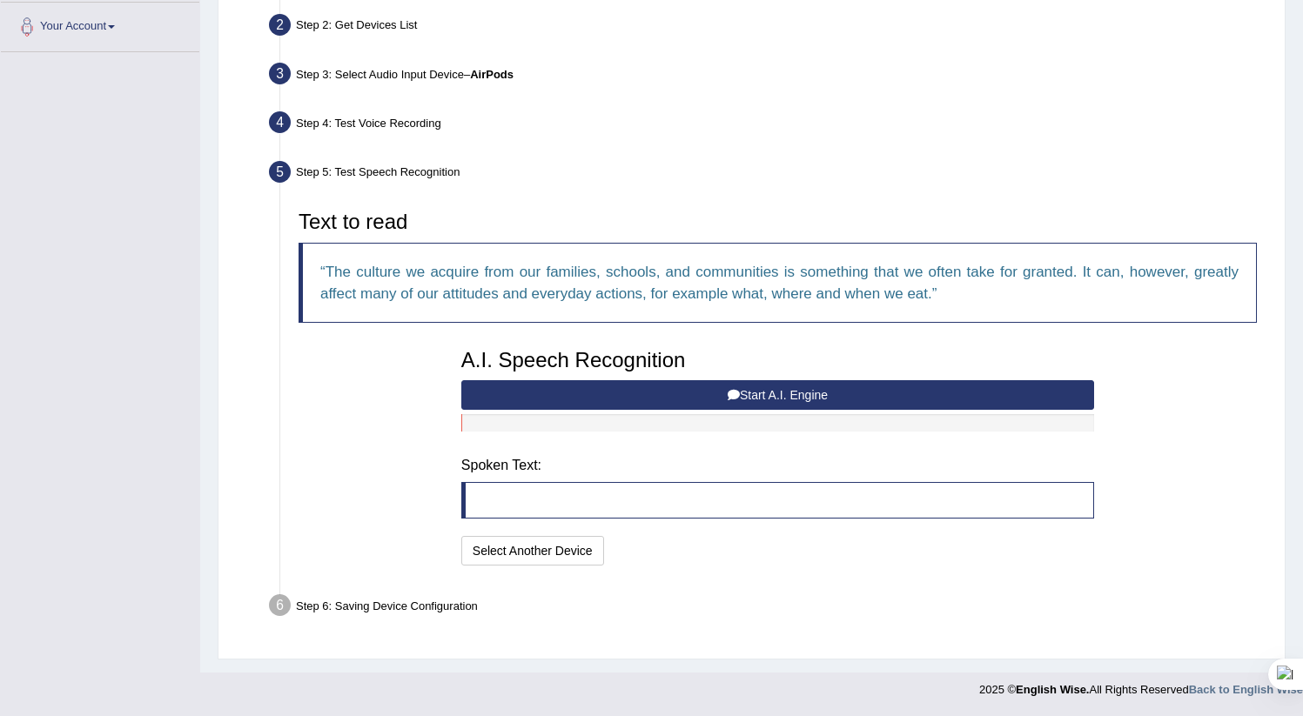
scroll to position [372, 0]
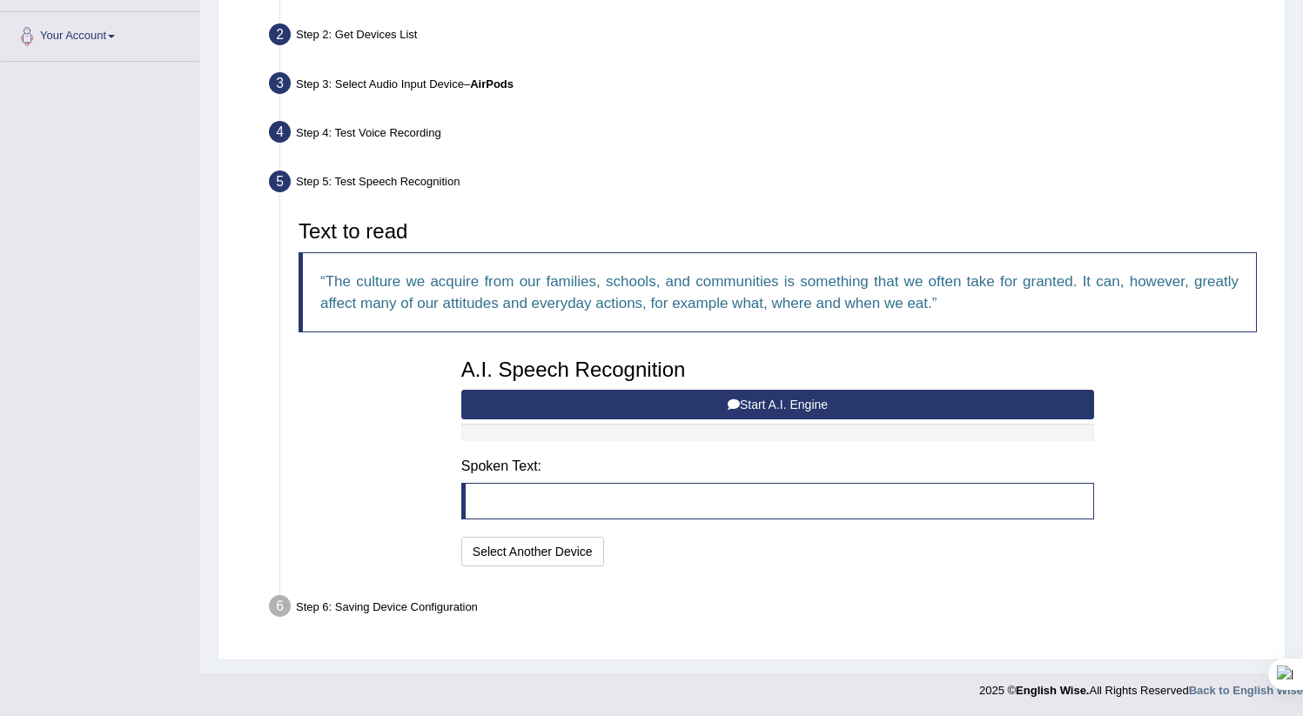
click at [904, 401] on button "Start A.I. Engine" at bounding box center [777, 405] width 633 height 30
click at [894, 393] on button "Start A.I. Engine" at bounding box center [777, 405] width 633 height 30
click at [889, 402] on button "Start A.I. Engine" at bounding box center [777, 405] width 633 height 30
click at [824, 406] on button "Start A.I. Engine" at bounding box center [777, 405] width 633 height 30
click at [545, 555] on button "Select Another Device" at bounding box center [532, 552] width 143 height 30
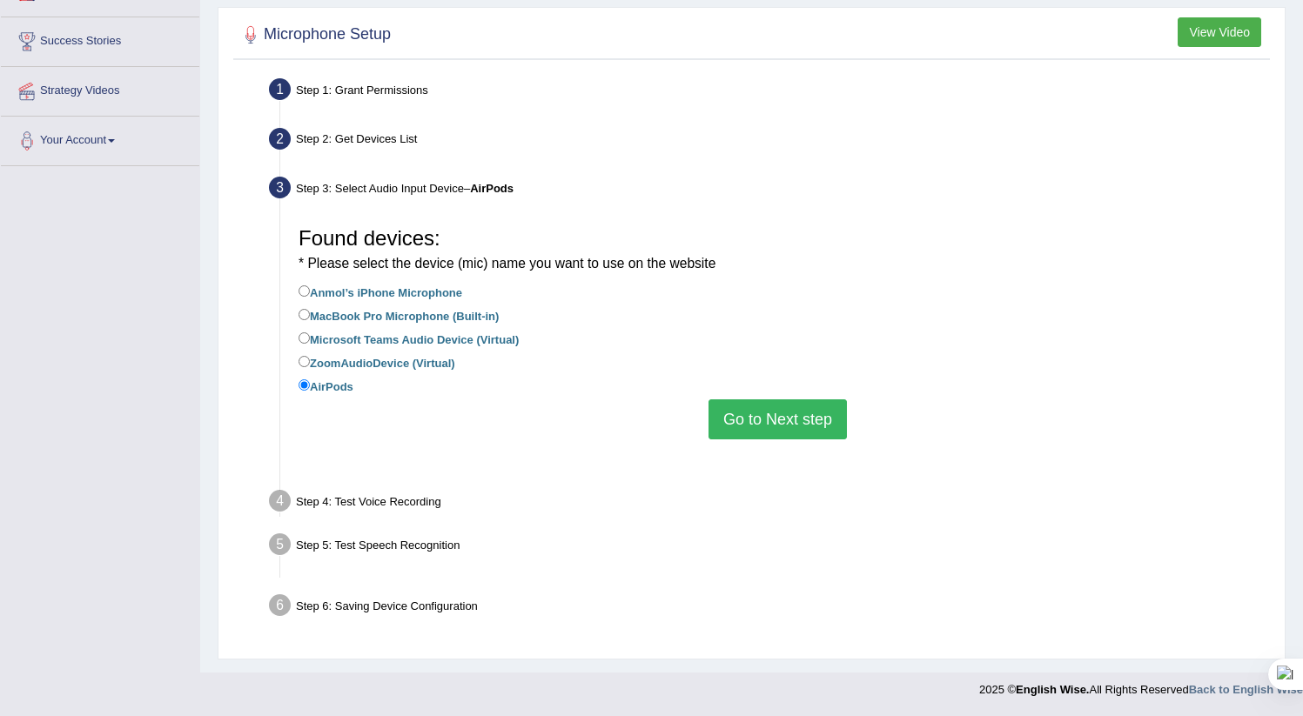
scroll to position [224, 0]
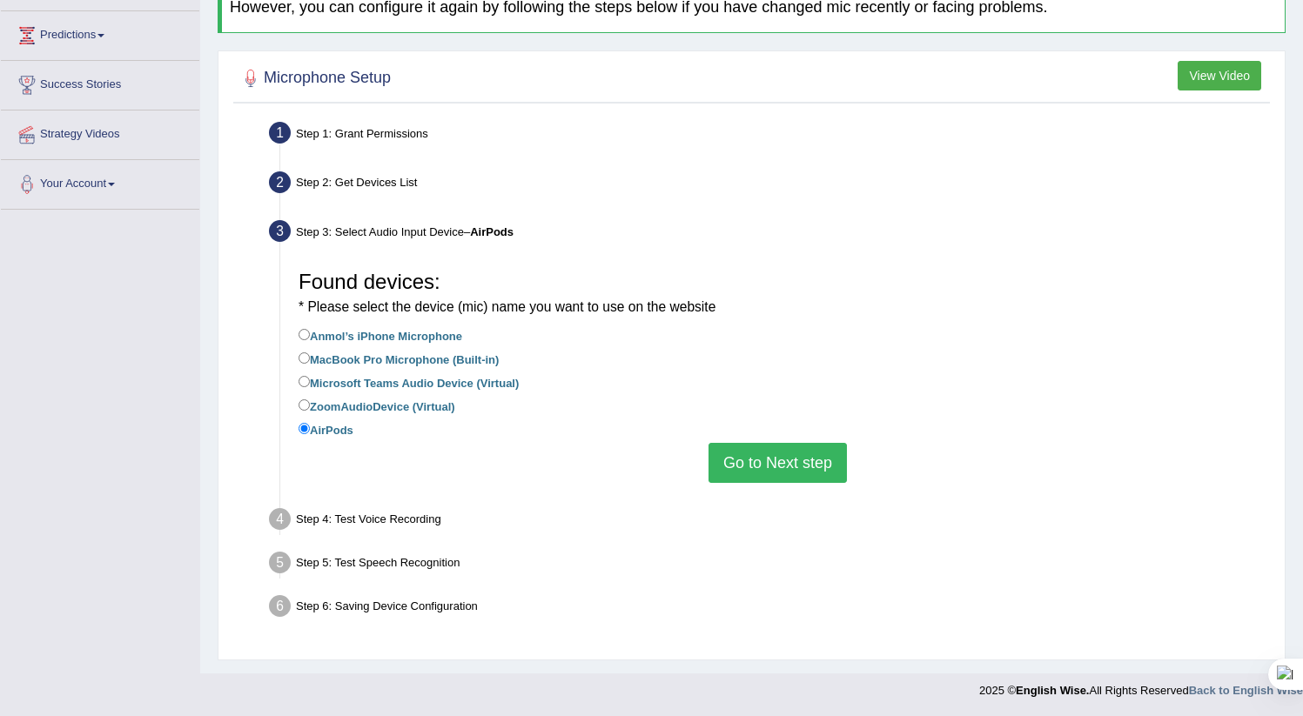
click at [439, 403] on label "ZoomAudioDevice (Virtual)" at bounding box center [377, 405] width 157 height 19
click at [310, 403] on input "ZoomAudioDevice (Virtual)" at bounding box center [304, 405] width 11 height 11
radio input "true"
click at [432, 361] on label "MacBook Pro Microphone (Built-in)" at bounding box center [399, 358] width 200 height 19
click at [310, 361] on input "MacBook Pro Microphone (Built-in)" at bounding box center [304, 358] width 11 height 11
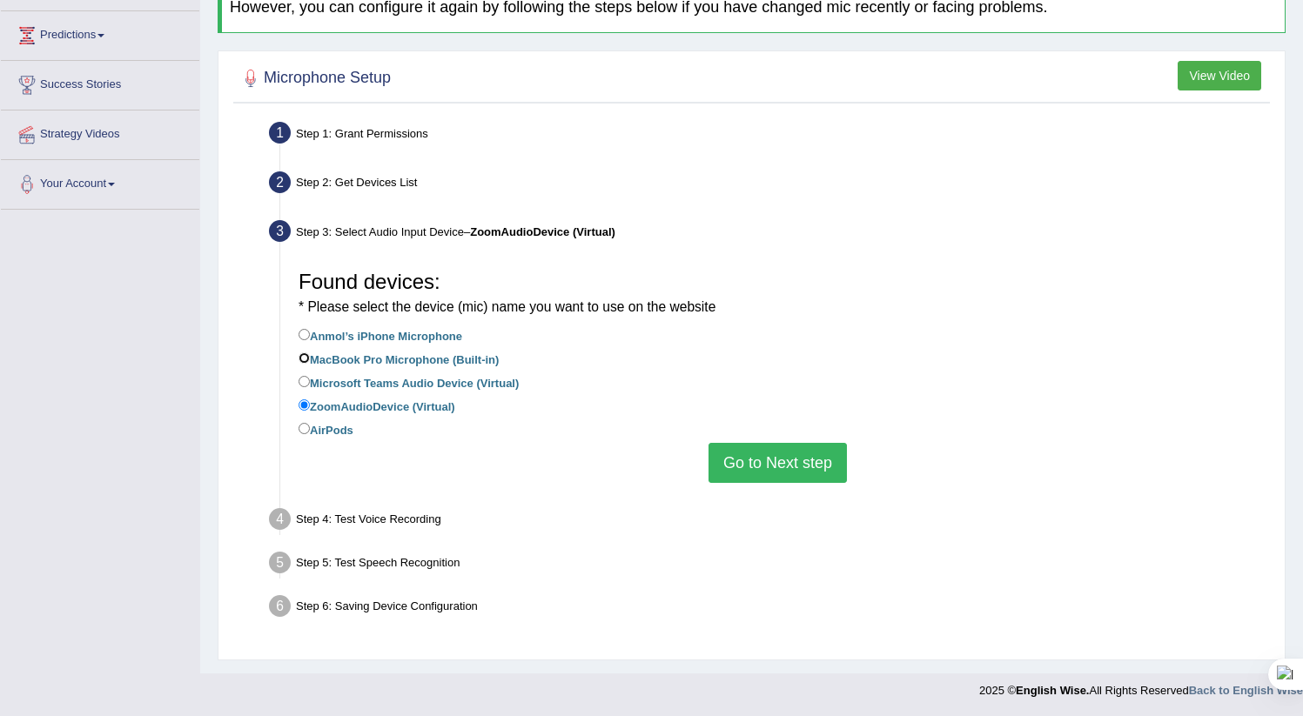
radio input "true"
click at [781, 460] on button "Go to Next step" at bounding box center [778, 463] width 138 height 40
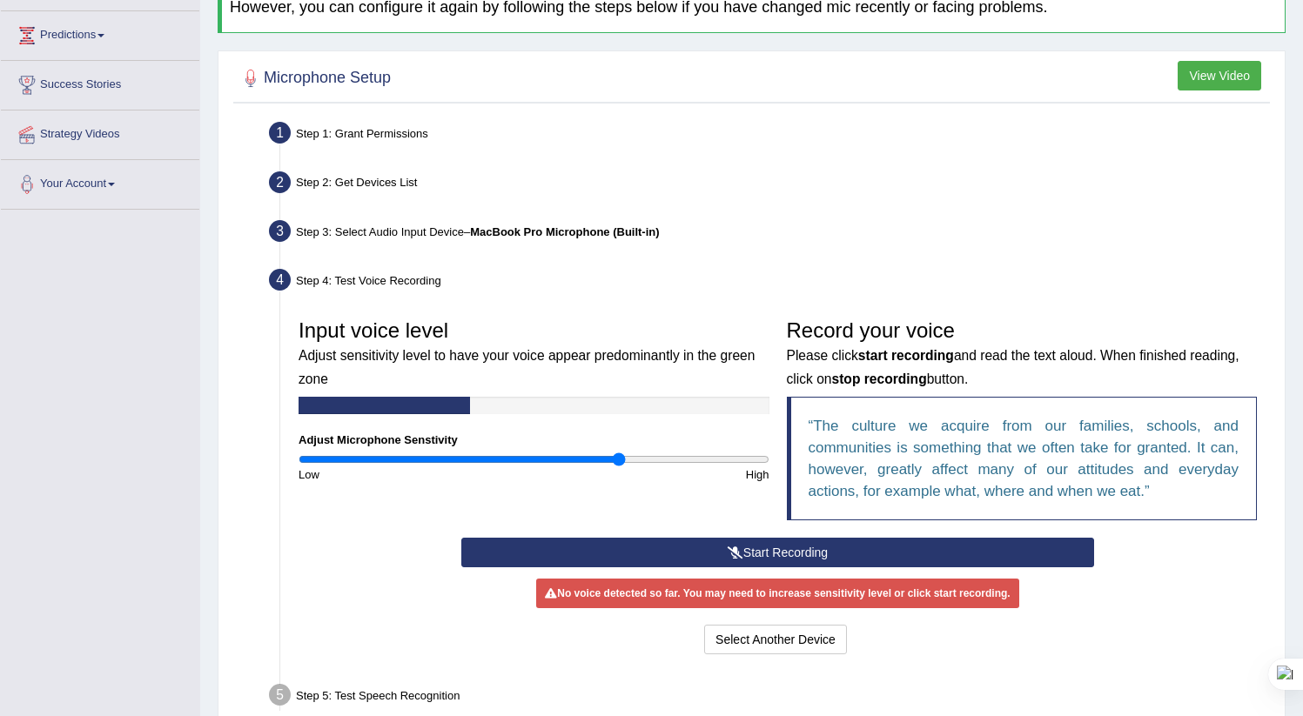
click at [756, 548] on button "Start Recording" at bounding box center [777, 553] width 633 height 30
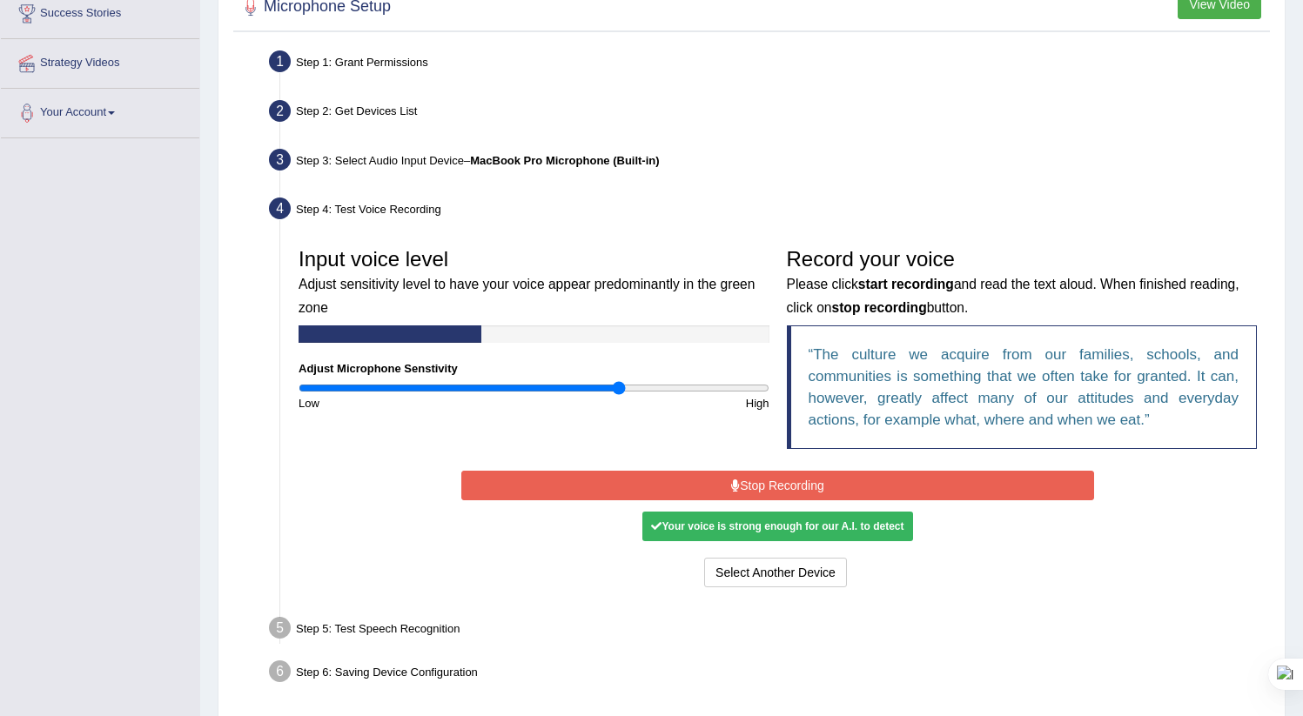
scroll to position [301, 0]
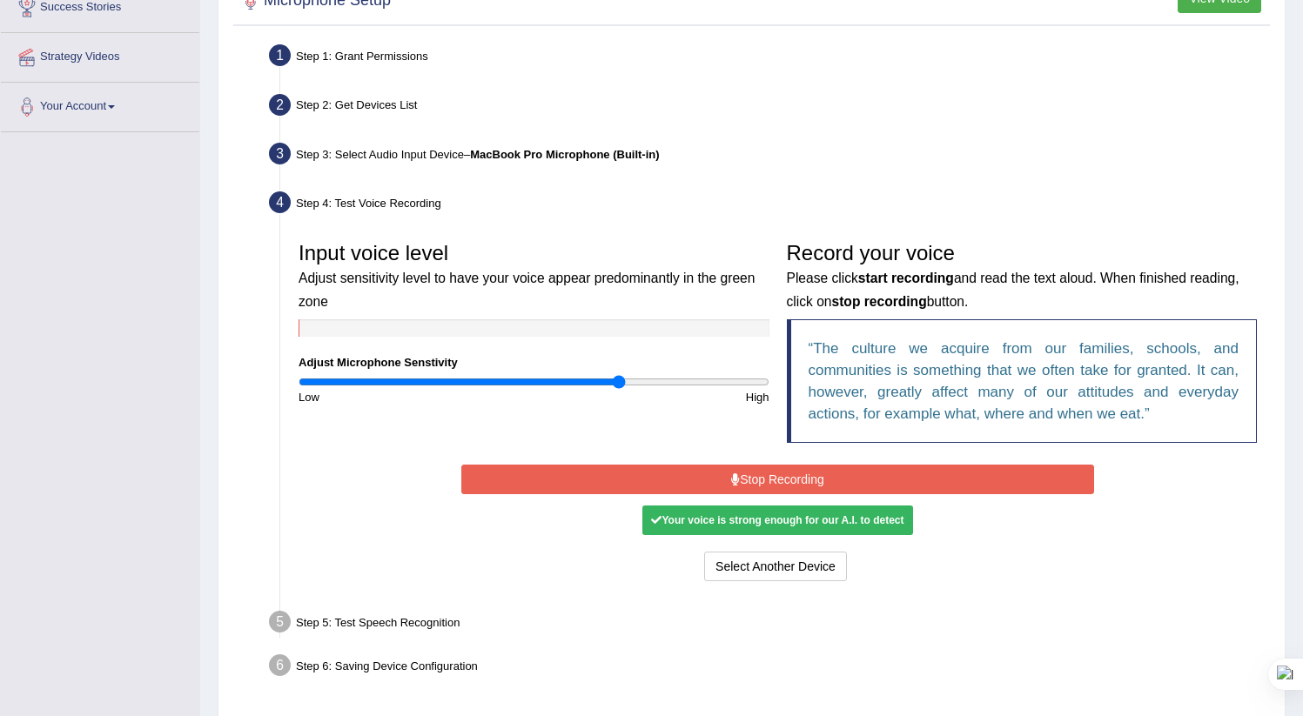
click at [782, 508] on div "Your voice is strong enough for our A.I. to detect" at bounding box center [777, 521] width 270 height 30
click at [789, 485] on button "Stop Recording" at bounding box center [777, 480] width 633 height 30
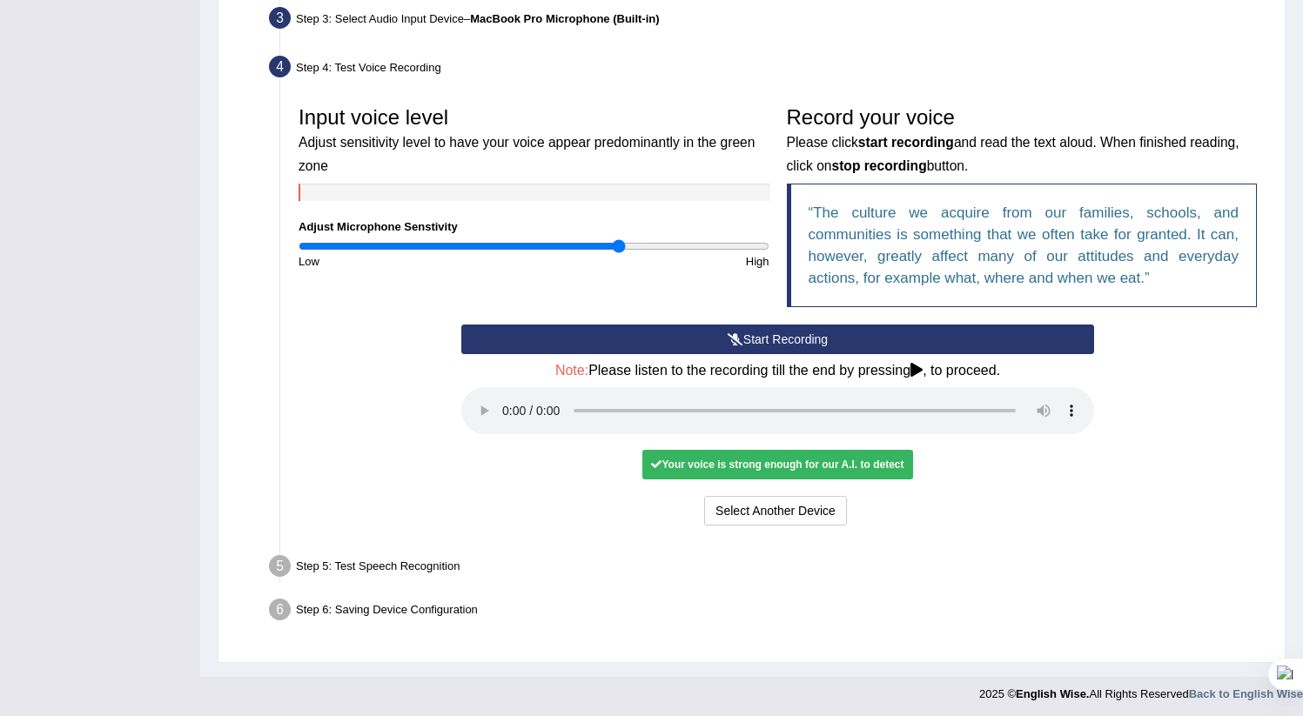
scroll to position [440, 0]
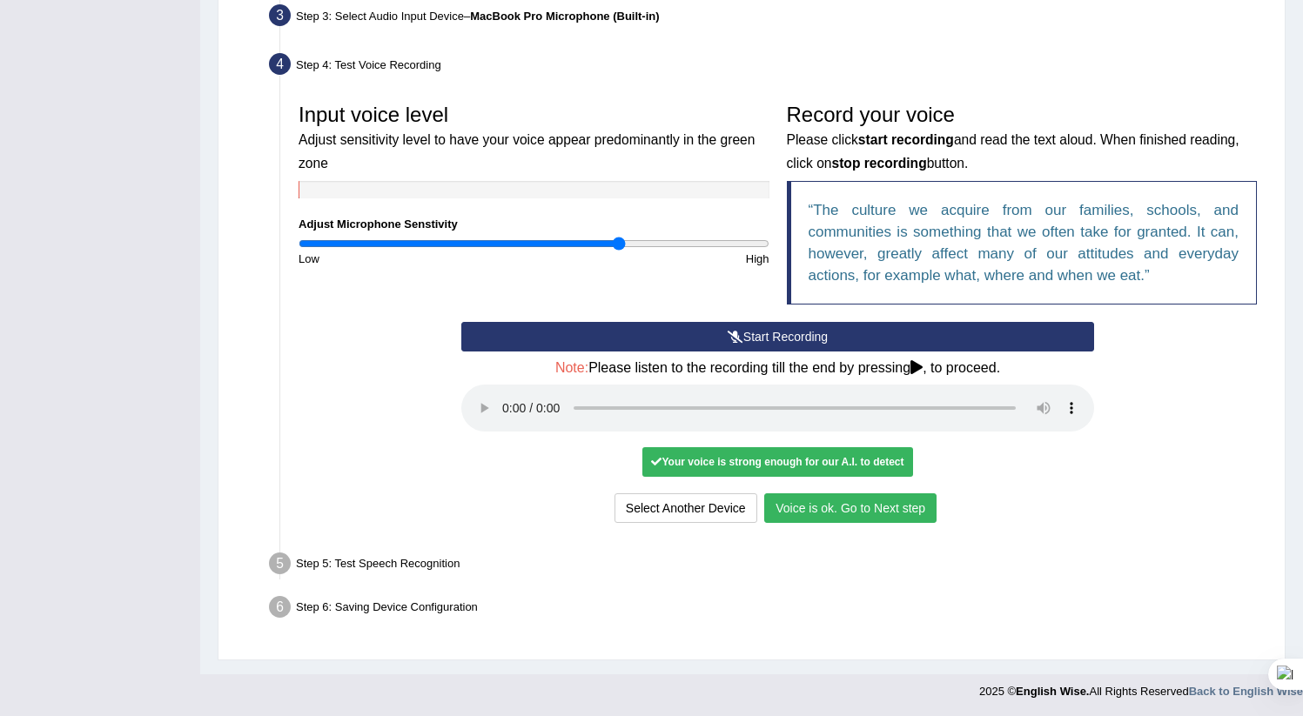
click at [829, 497] on button "Voice is ok. Go to Next step" at bounding box center [850, 509] width 172 height 30
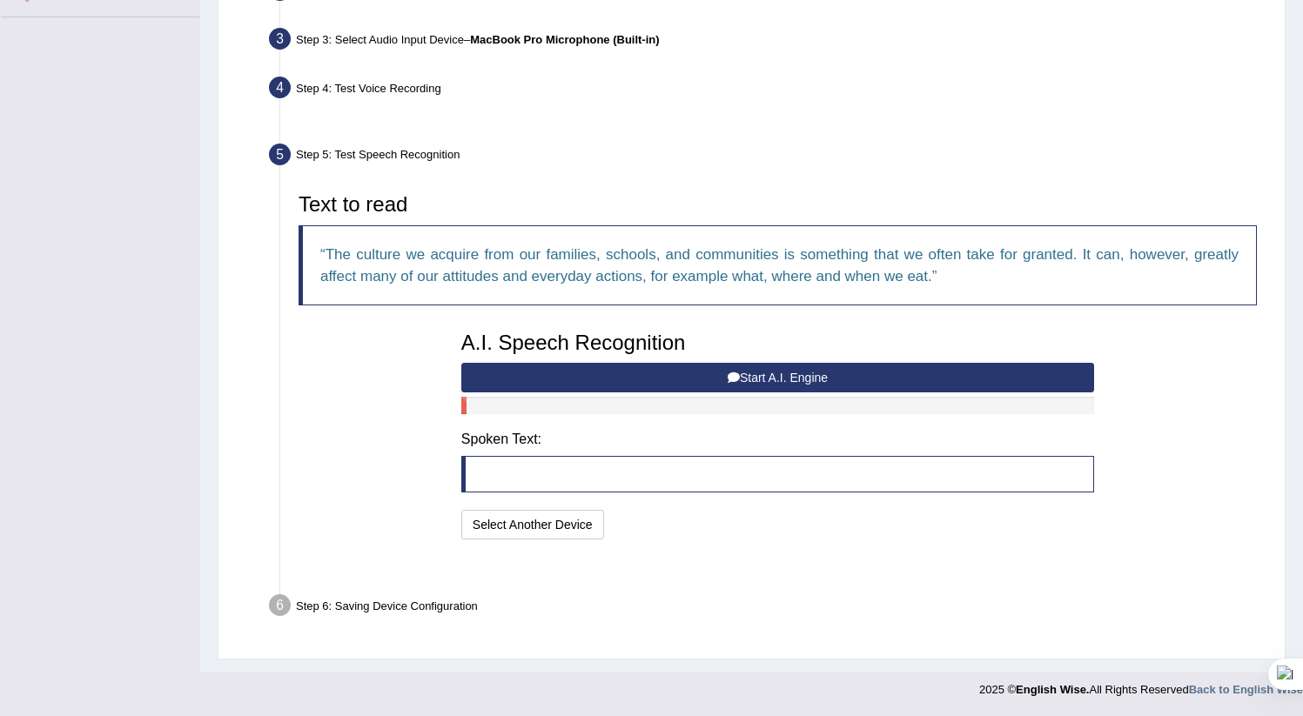
scroll to position [372, 0]
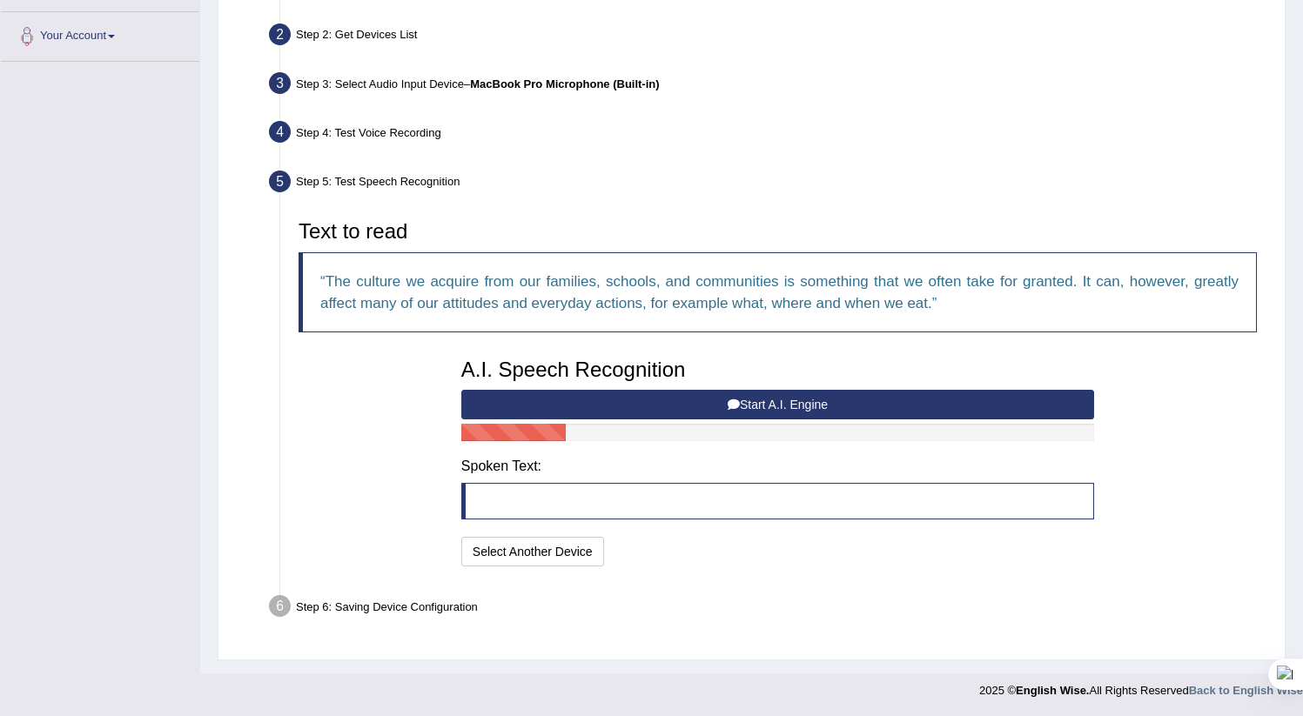
click at [689, 405] on button "Start A.I. Engine" at bounding box center [777, 405] width 633 height 30
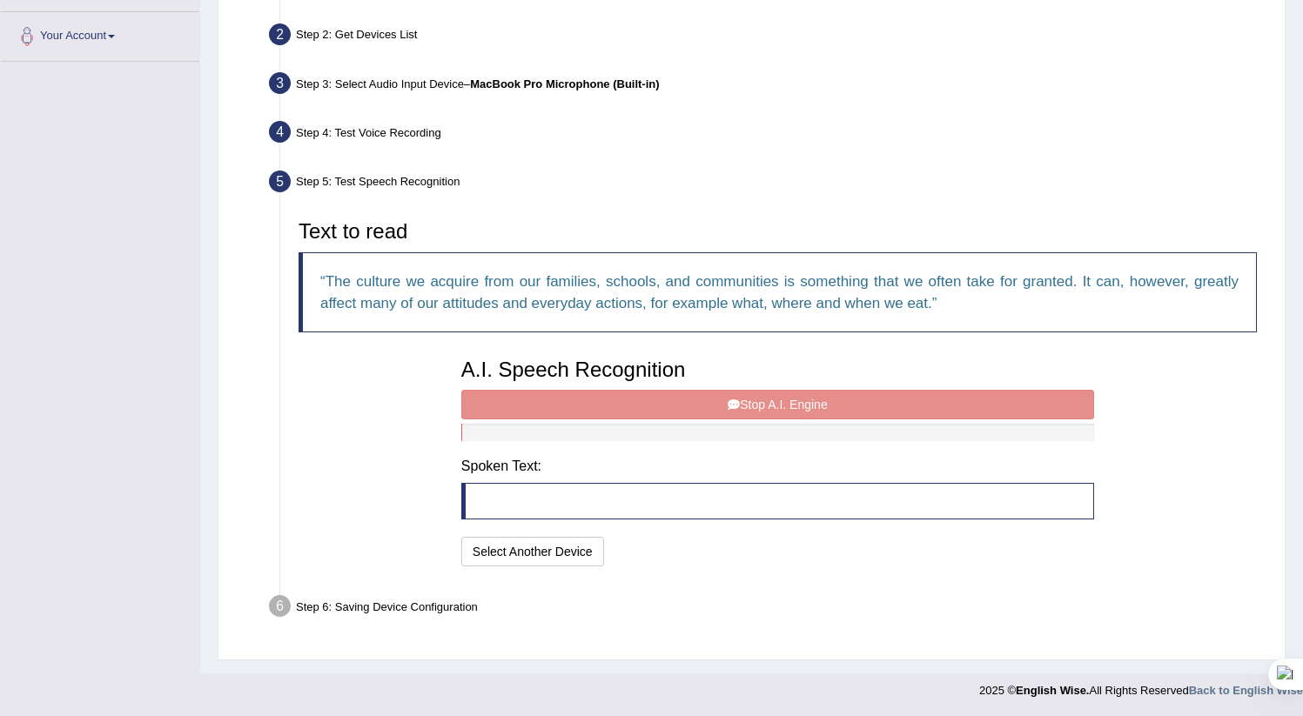
click at [625, 411] on div "A.I. Speech Recognition Start A.I. Engine Stop A.I. Engine Note: Please listen …" at bounding box center [778, 460] width 650 height 221
click at [625, 407] on div "A.I. Speech Recognition Start A.I. Engine Stop A.I. Engine Note: Please listen …" at bounding box center [778, 460] width 650 height 221
click at [628, 406] on div "A.I. Speech Recognition Start A.I. Engine Stop A.I. Engine Note: Please listen …" at bounding box center [778, 460] width 650 height 221
click at [533, 545] on button "Select Another Device" at bounding box center [532, 552] width 143 height 30
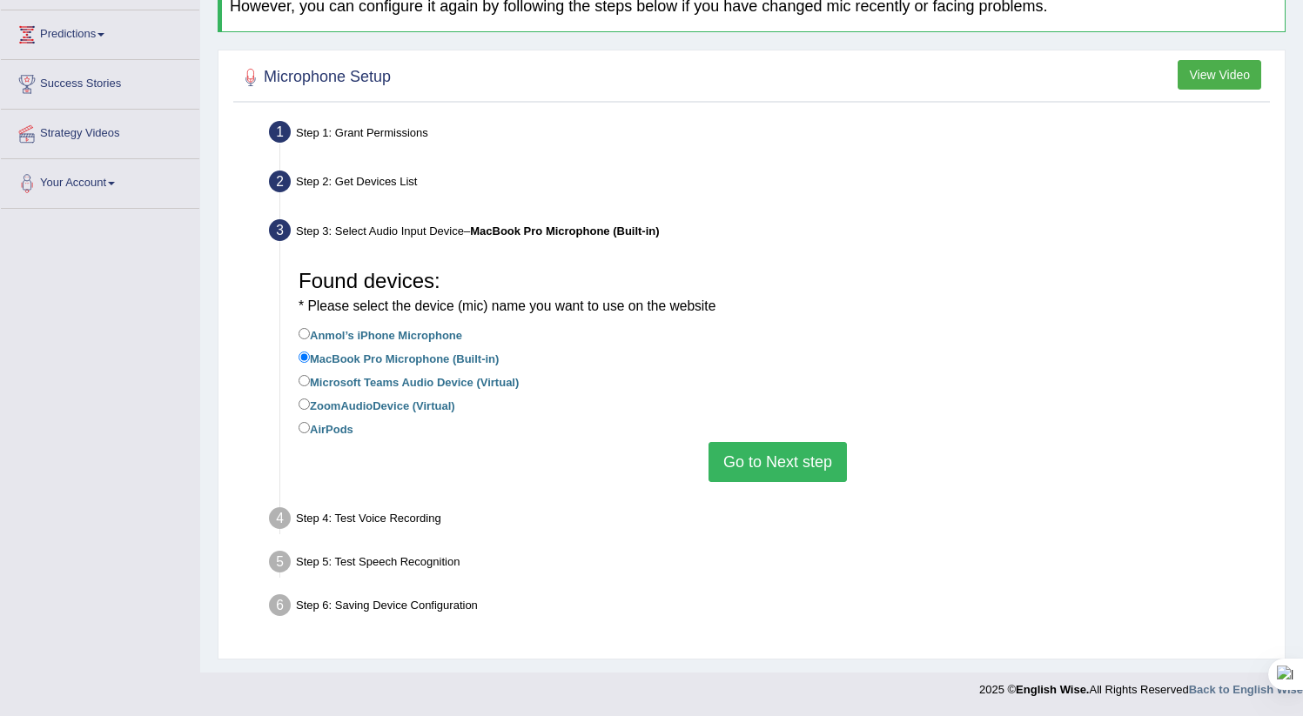
scroll to position [224, 0]
click at [765, 483] on div "Found devices: * Please select the device (mic) name you want to use on the web…" at bounding box center [778, 372] width 976 height 239
click at [764, 467] on button "Go to Next step" at bounding box center [778, 463] width 138 height 40
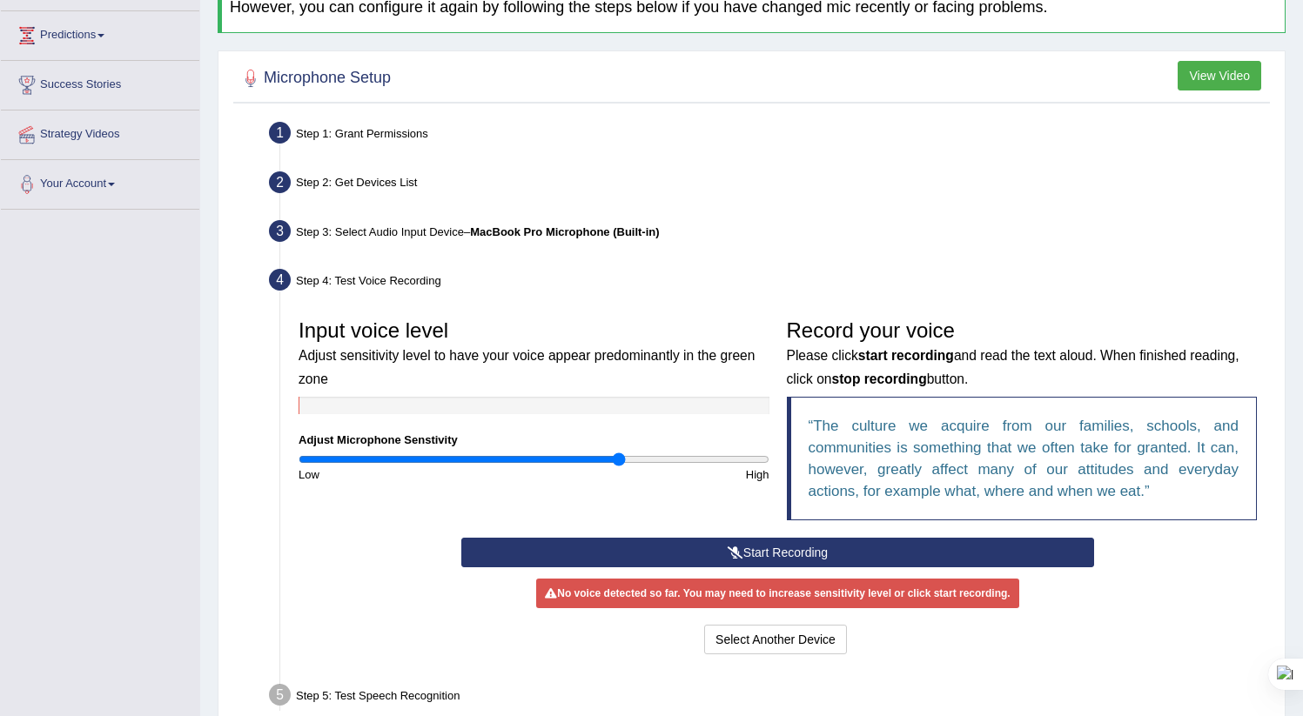
scroll to position [356, 0]
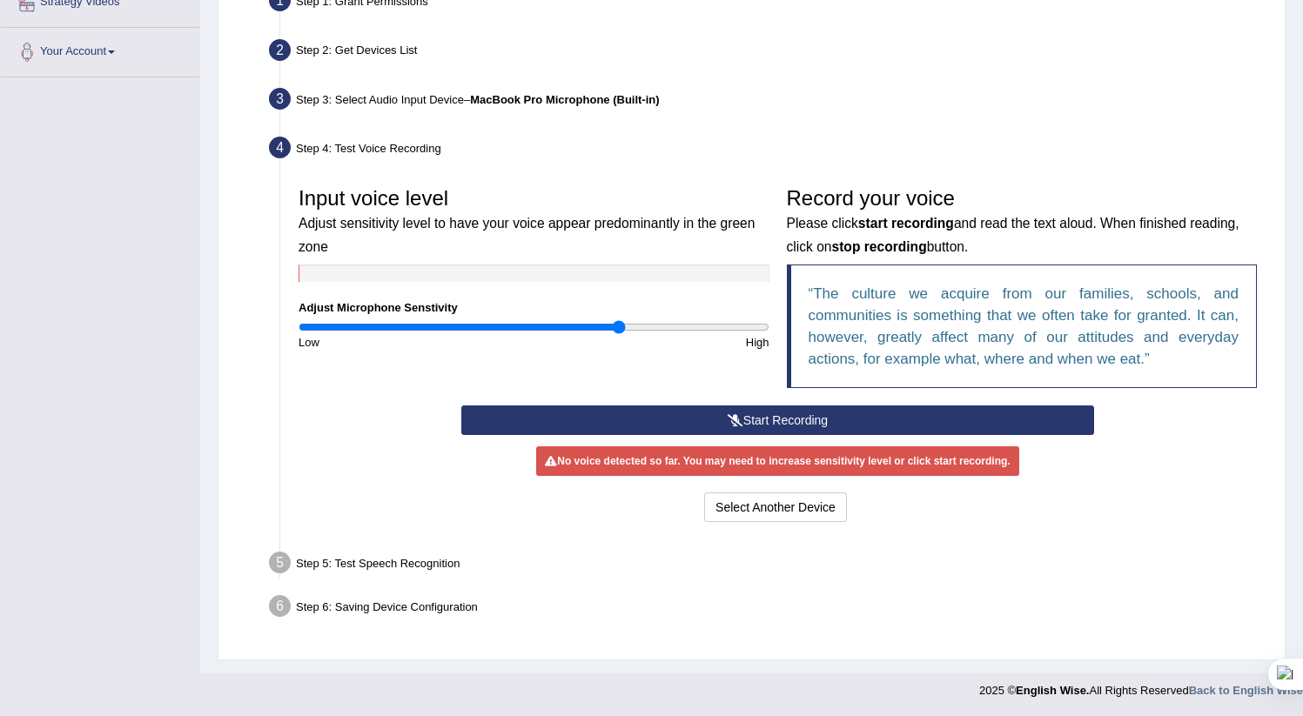
click at [793, 423] on button "Start Recording" at bounding box center [777, 421] width 633 height 30
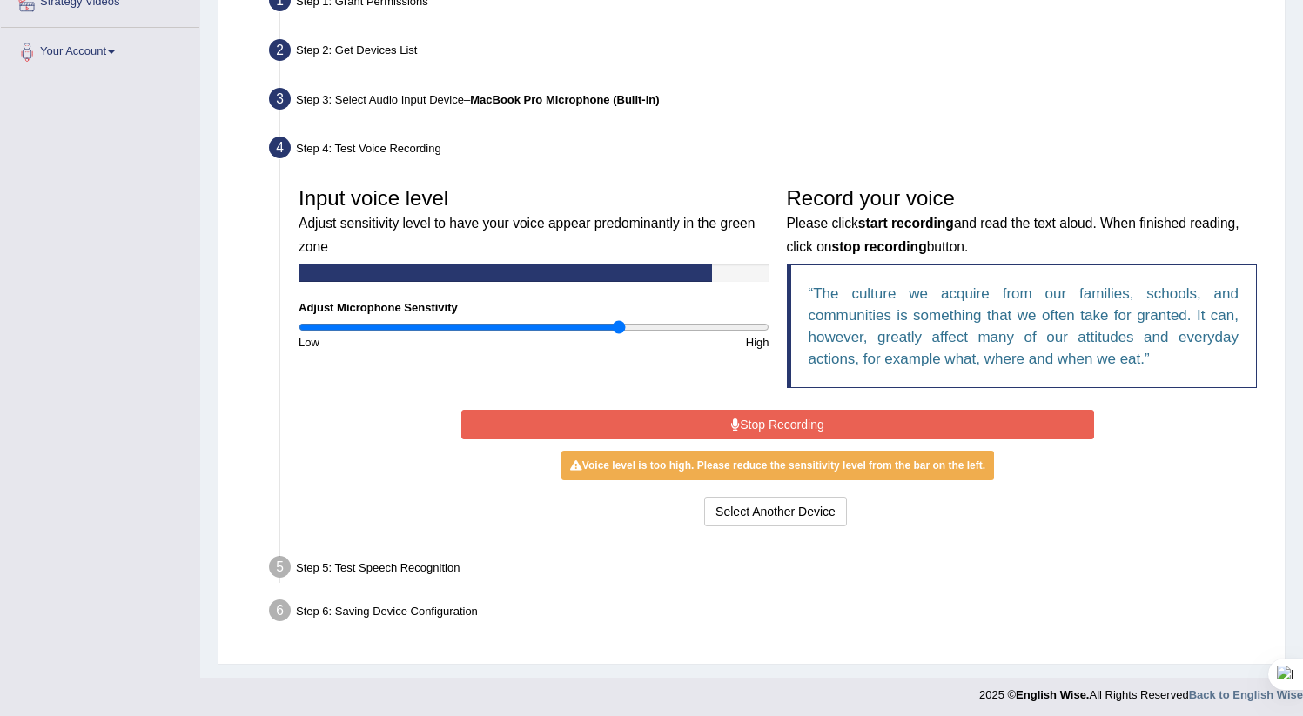
click at [803, 416] on button "Stop Recording" at bounding box center [777, 425] width 633 height 30
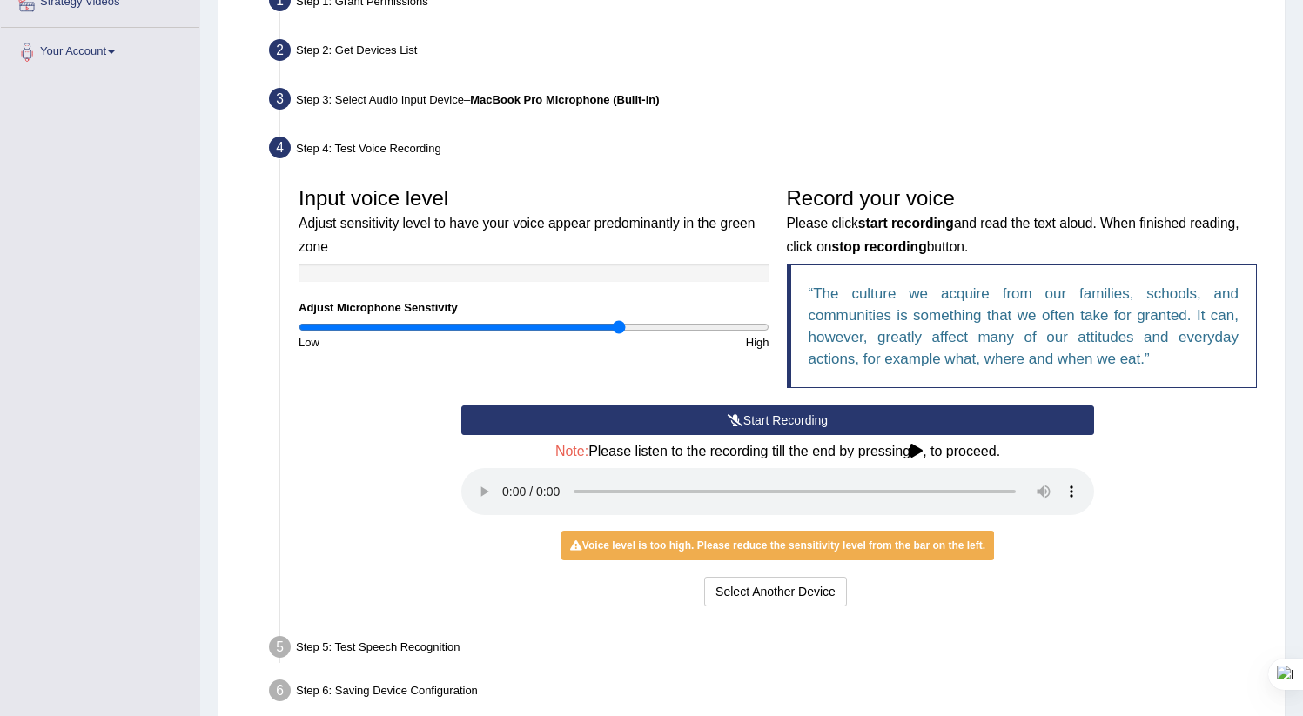
click at [679, 460] on div "Note: Please listen to the recording till the end by pressing , to proceed." at bounding box center [777, 482] width 633 height 76
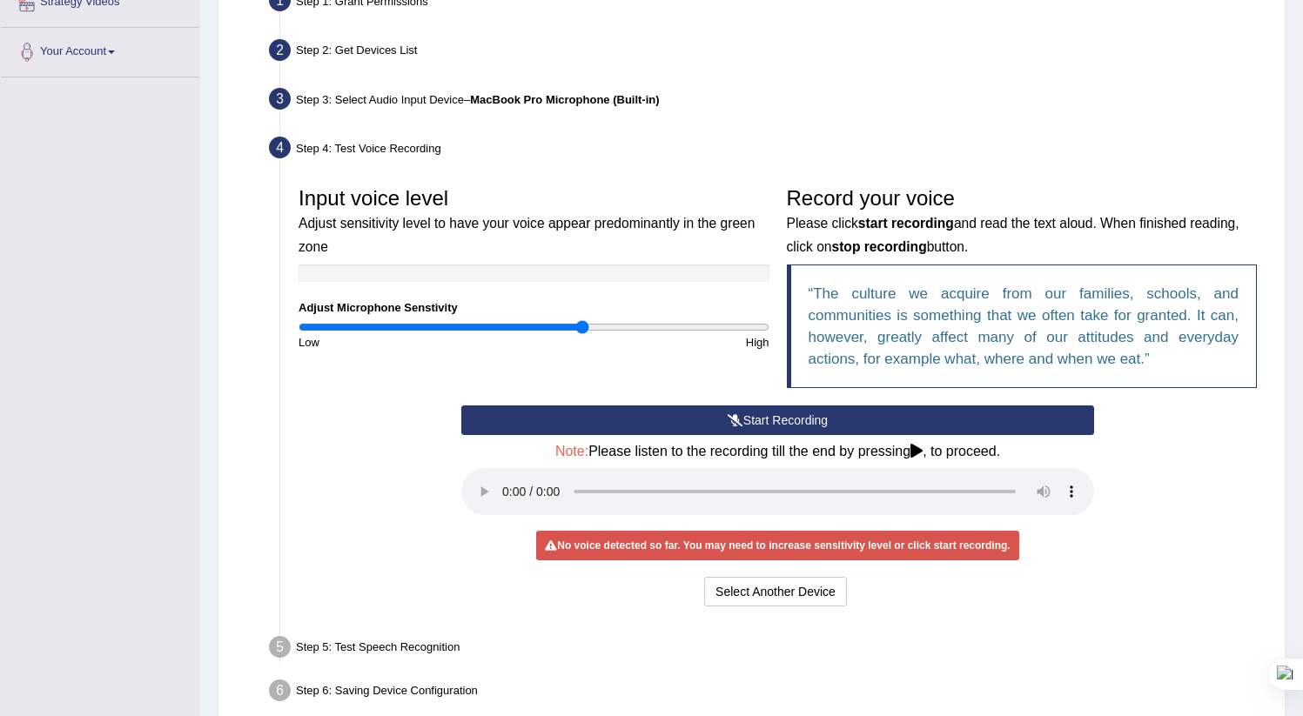
drag, startPoint x: 617, startPoint y: 331, endPoint x: 580, endPoint y: 339, distance: 38.2
type input "1.22"
click at [581, 334] on input "range" at bounding box center [534, 327] width 471 height 14
click at [804, 575] on div "Start Recording Stop Recording Note: Please listen to the recording till the en…" at bounding box center [778, 508] width 650 height 205
click at [798, 591] on button "Select Another Device" at bounding box center [775, 592] width 143 height 30
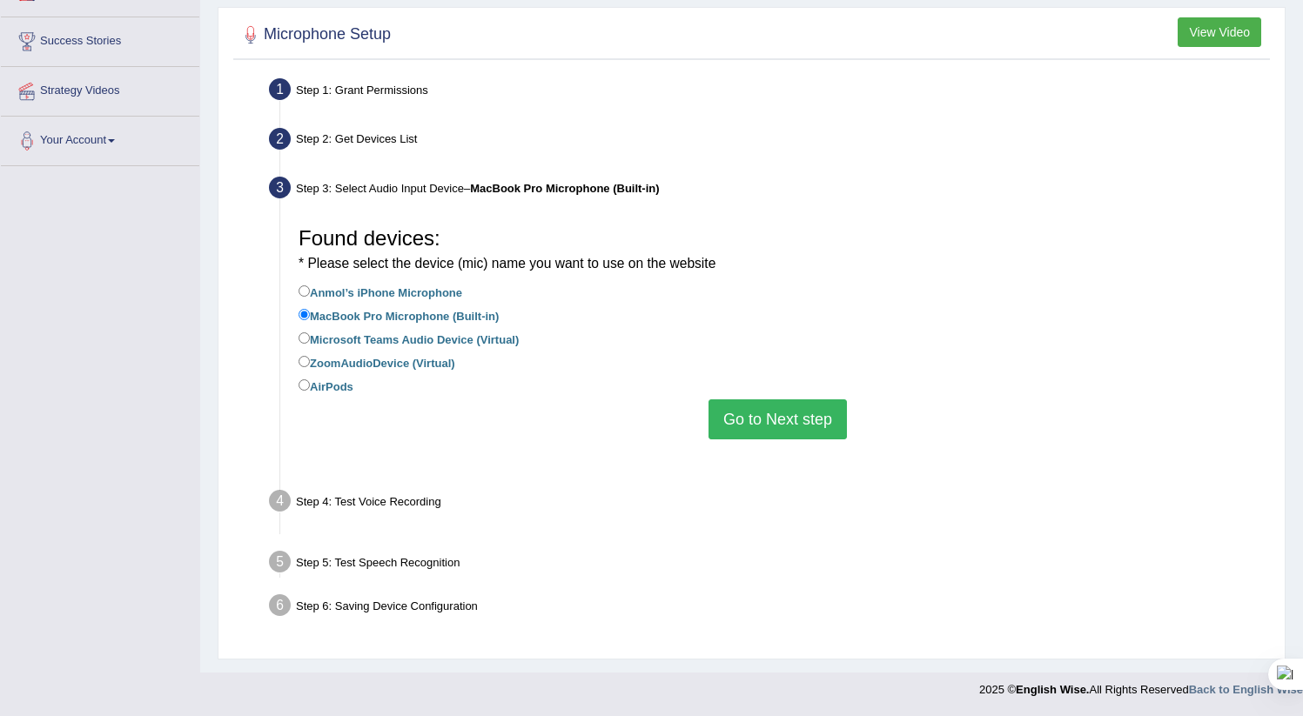
scroll to position [224, 0]
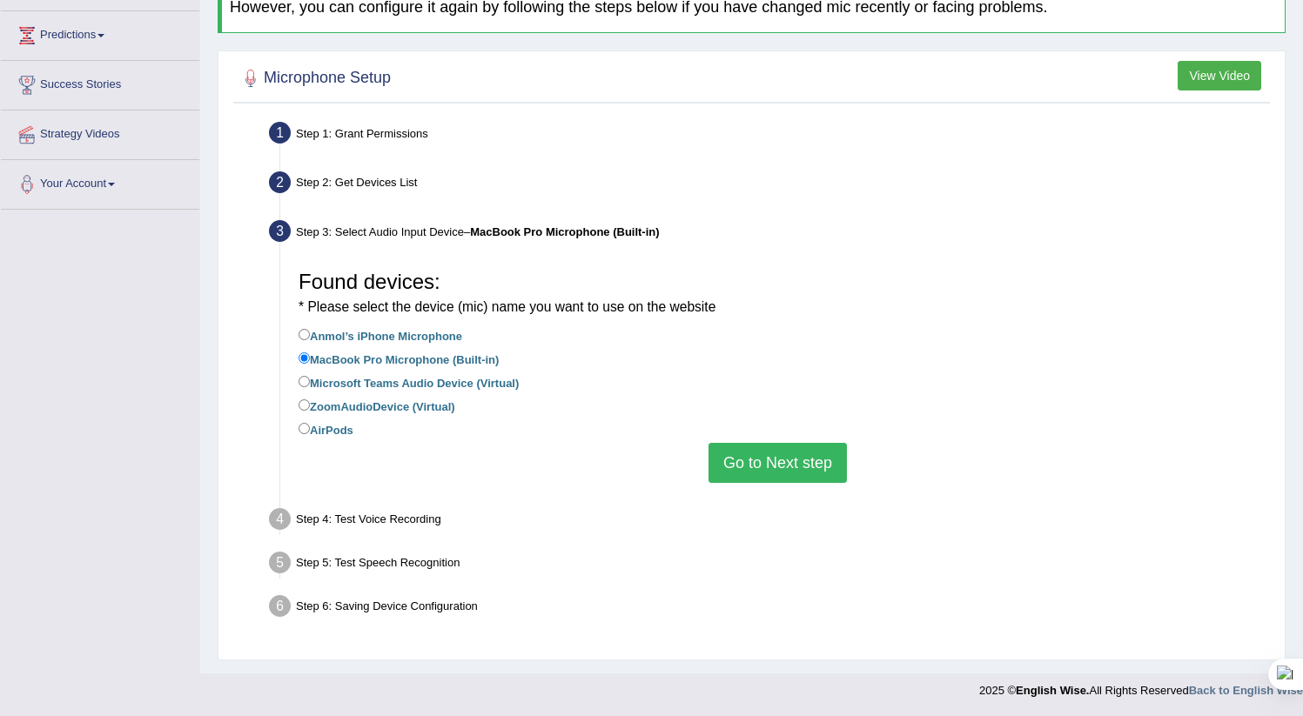
click at [334, 431] on label "AirPods" at bounding box center [326, 429] width 55 height 19
click at [310, 431] on input "AirPods" at bounding box center [304, 428] width 11 height 11
radio input "true"
click at [380, 359] on label "MacBook Pro Microphone (Built-in)" at bounding box center [399, 358] width 200 height 19
click at [310, 359] on input "MacBook Pro Microphone (Built-in)" at bounding box center [304, 358] width 11 height 11
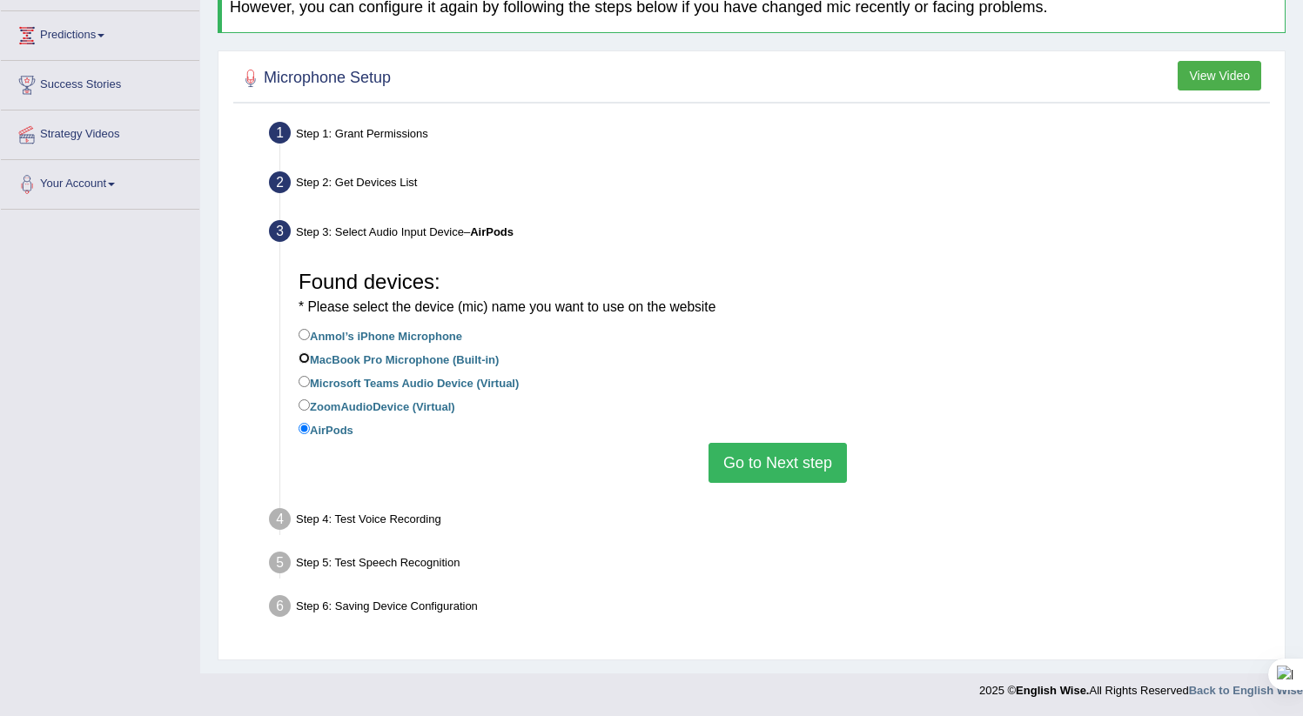
radio input "true"
click at [385, 333] on label "Anmol’s iPhone Microphone" at bounding box center [381, 335] width 164 height 19
click at [310, 333] on input "Anmol’s iPhone Microphone" at bounding box center [304, 334] width 11 height 11
radio input "true"
click at [754, 456] on button "Go to Next step" at bounding box center [778, 463] width 138 height 40
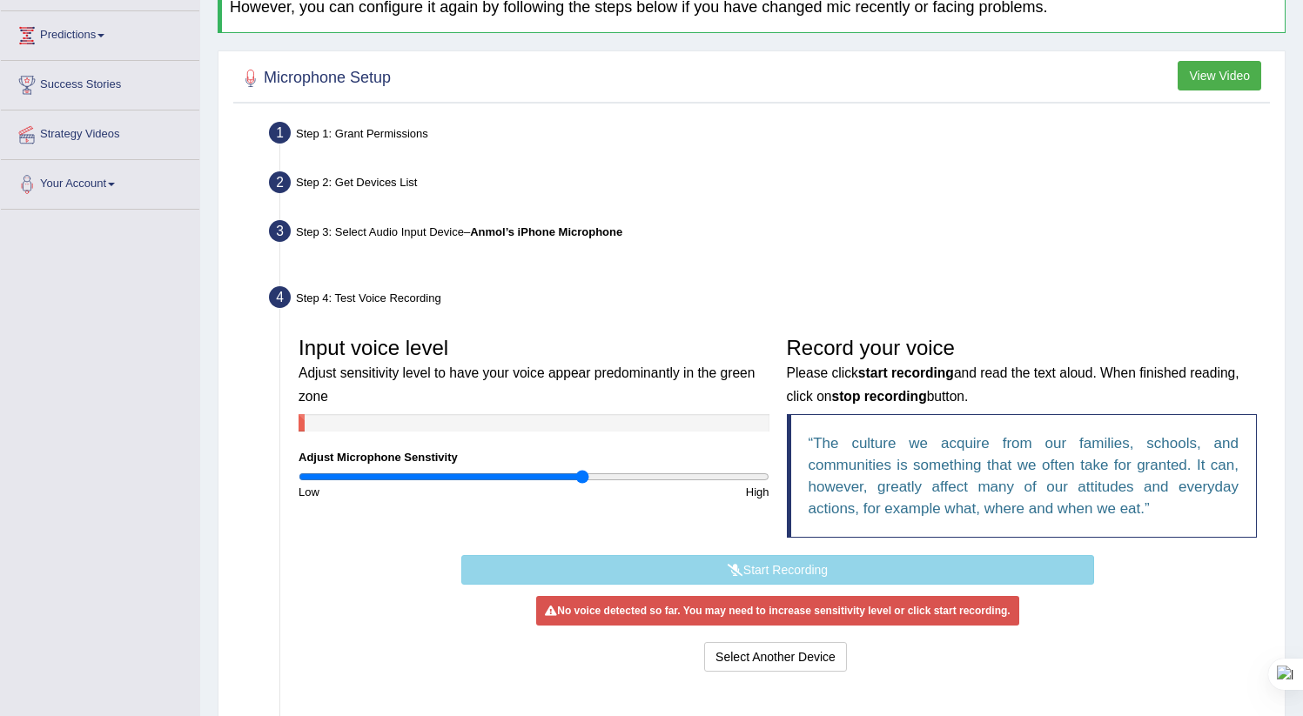
click at [754, 579] on button "Start Recording" at bounding box center [777, 570] width 633 height 30
